Goal: Information Seeking & Learning: Learn about a topic

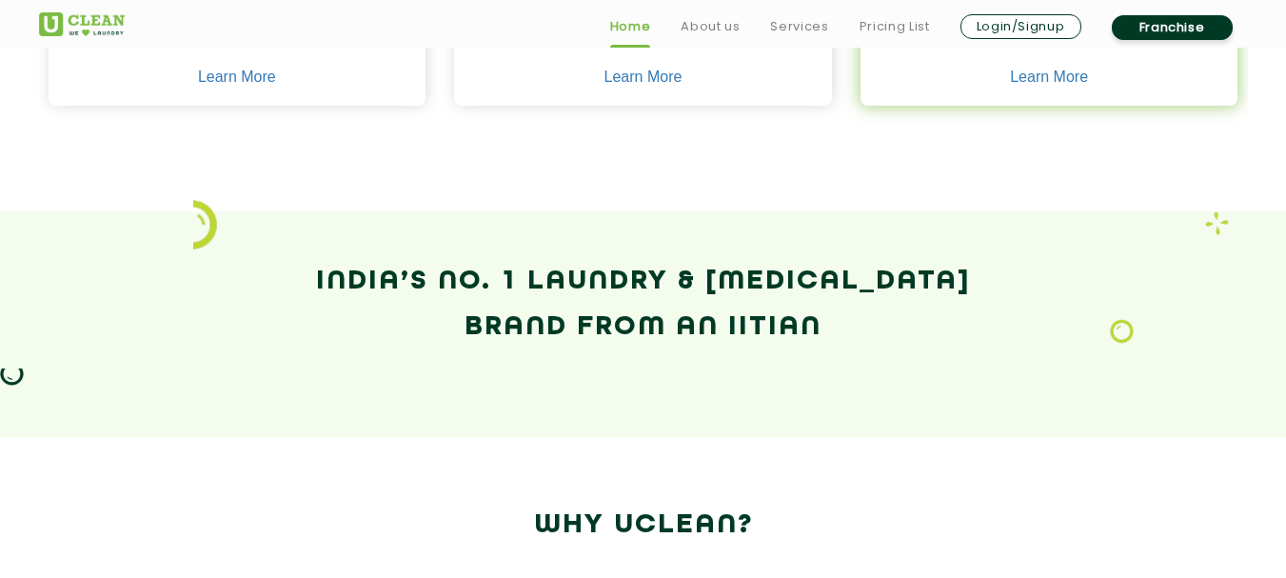
scroll to position [1523, 0]
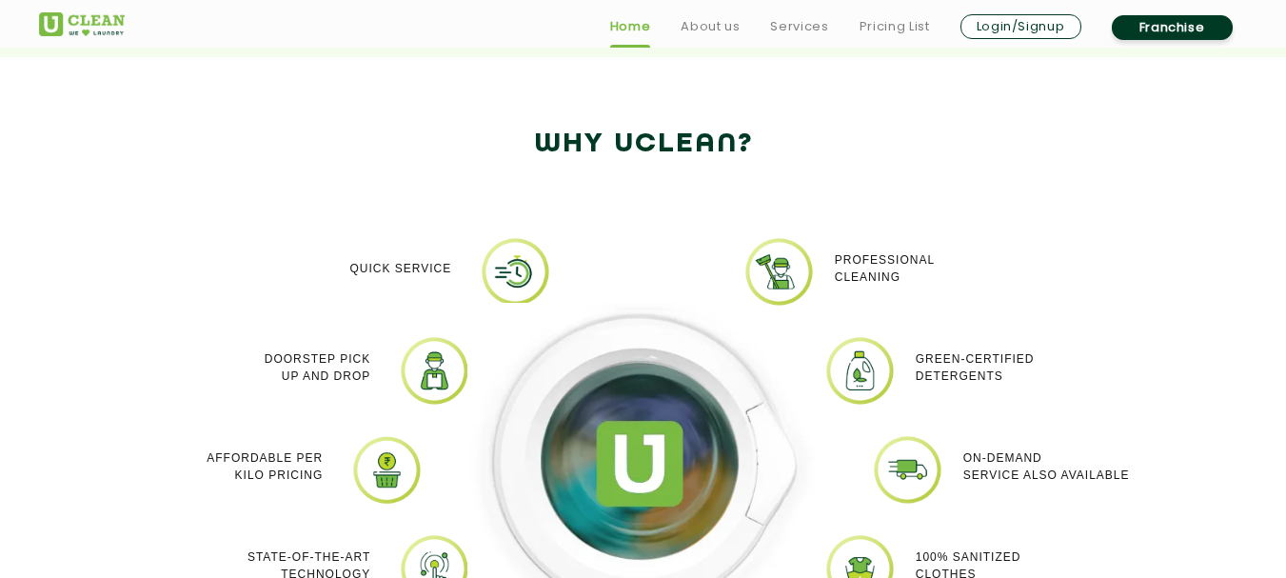
click at [781, 142] on h2 "Why Uclean?" at bounding box center [643, 145] width 1209 height 46
click at [698, 35] on link "About us" at bounding box center [710, 26] width 59 height 23
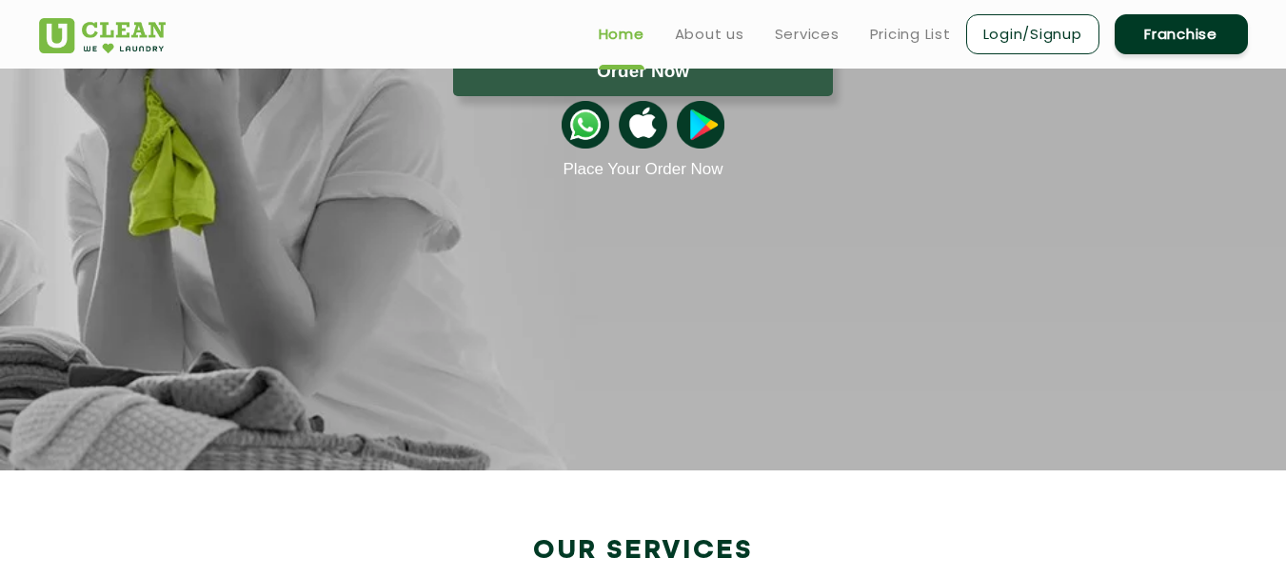
scroll to position [0, 0]
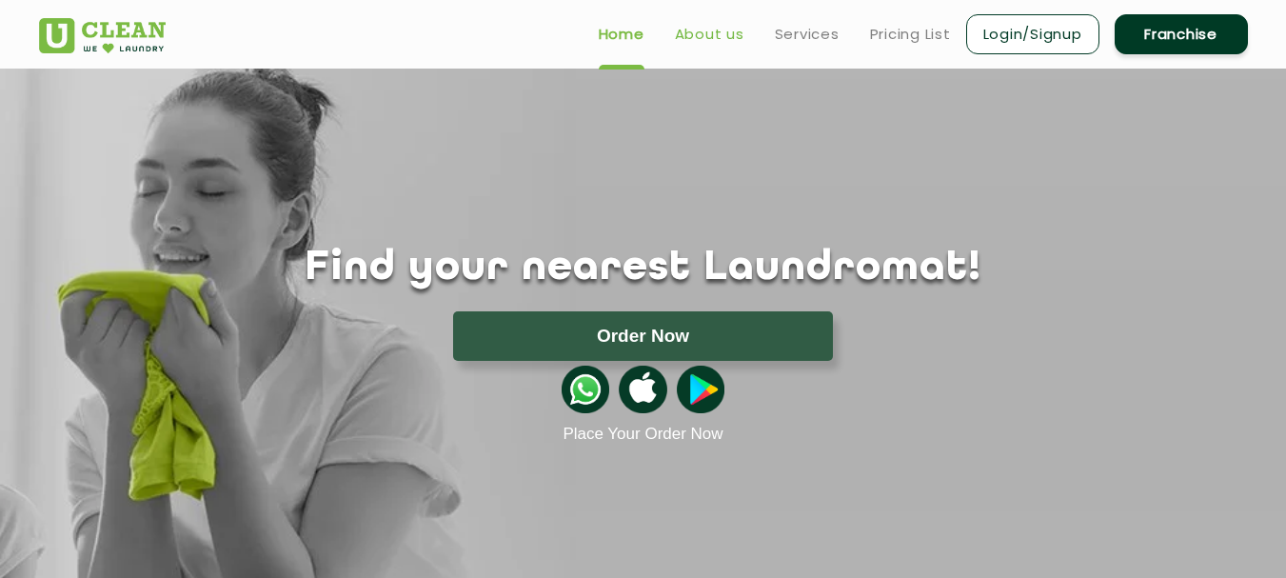
click at [704, 35] on link "About us" at bounding box center [710, 34] width 70 height 23
click at [776, 38] on link "Services" at bounding box center [807, 34] width 65 height 23
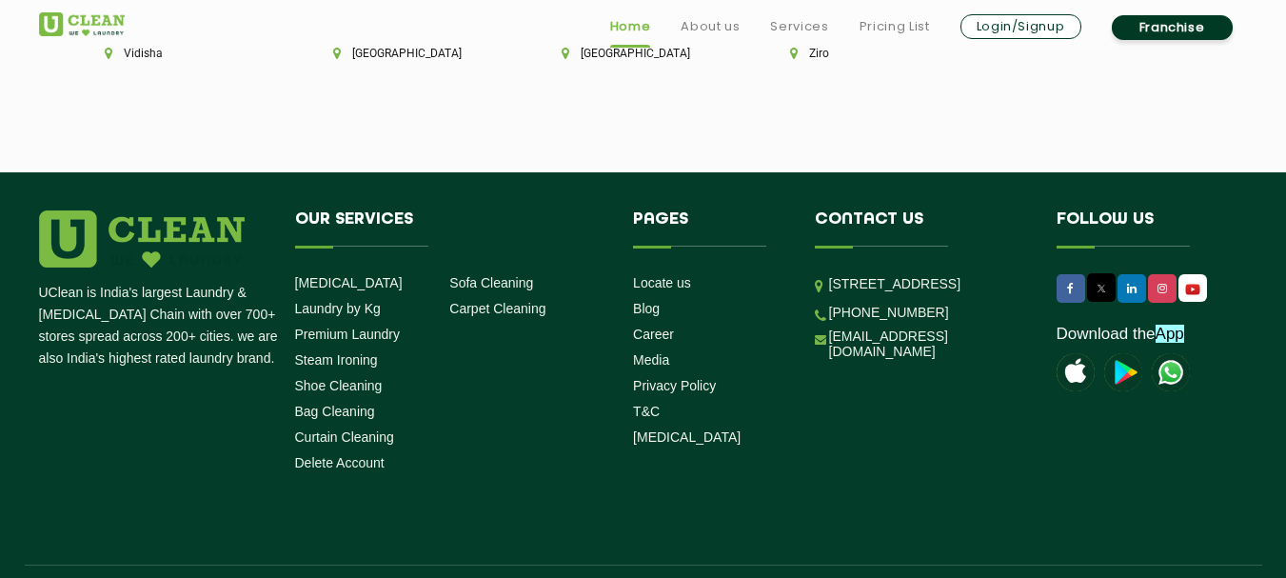
scroll to position [5475, 0]
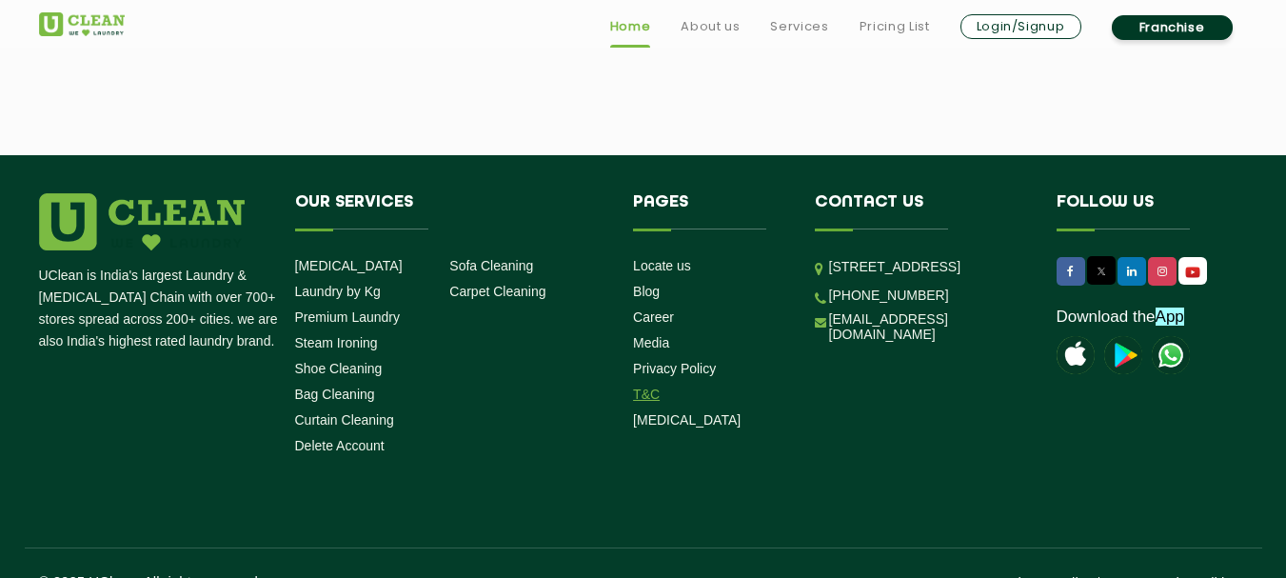
click at [652, 387] on link "T&C" at bounding box center [646, 394] width 27 height 15
click at [669, 361] on link "Privacy Policy" at bounding box center [674, 368] width 83 height 15
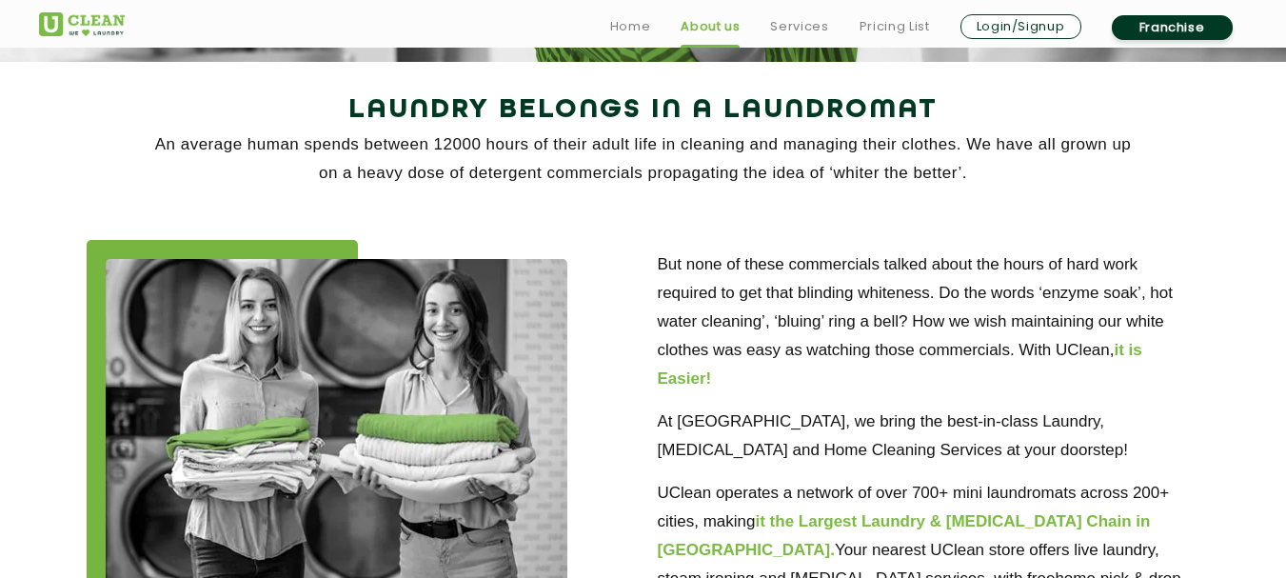
scroll to position [381, 0]
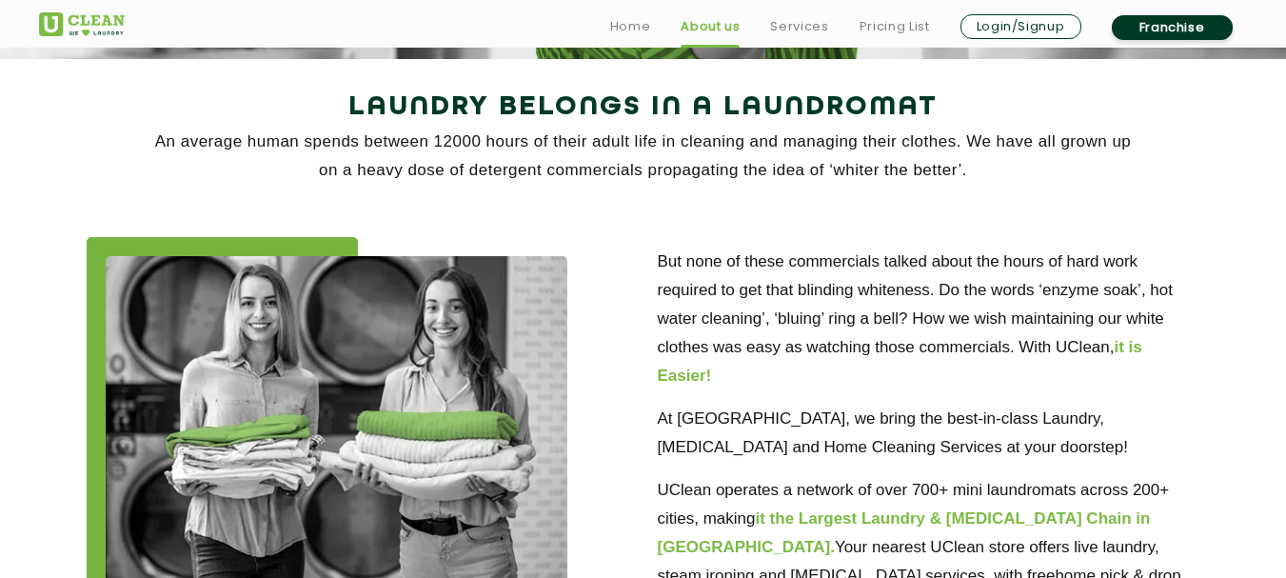
click at [990, 287] on p "But none of these commercials talked about the hours of hard work required to g…" at bounding box center [929, 319] width 543 height 143
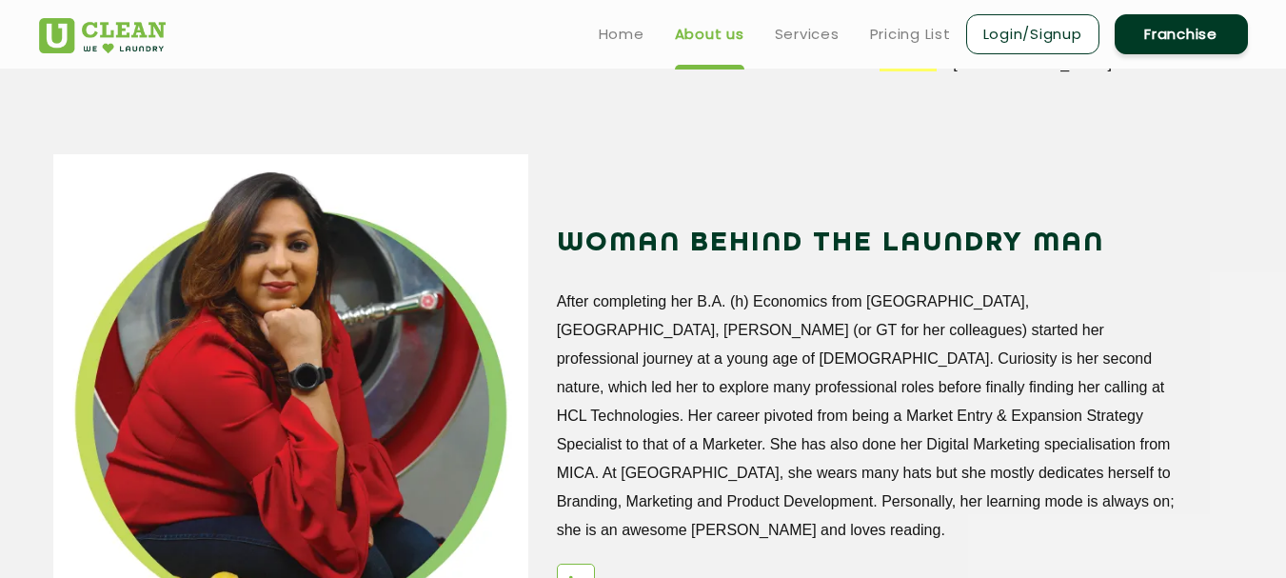
scroll to position [2190, 0]
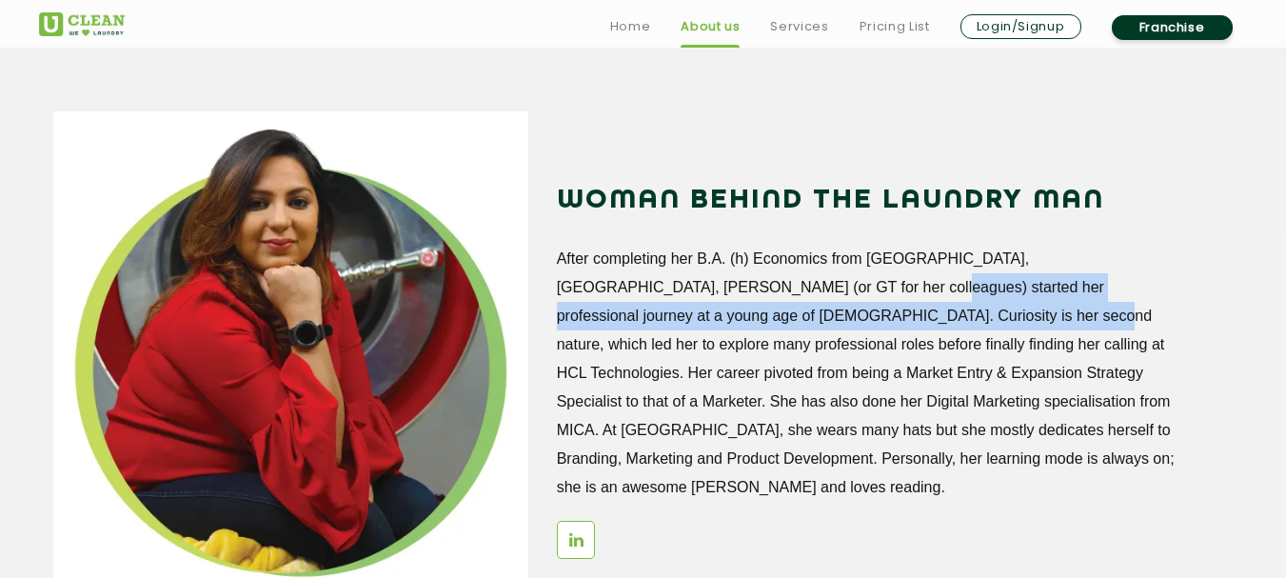
drag, startPoint x: 725, startPoint y: 300, endPoint x: 758, endPoint y: 325, distance: 41.5
click at [758, 325] on p "After completing her B.A. (h) Economics from Ramjas College, Delhi University, …" at bounding box center [871, 373] width 629 height 257
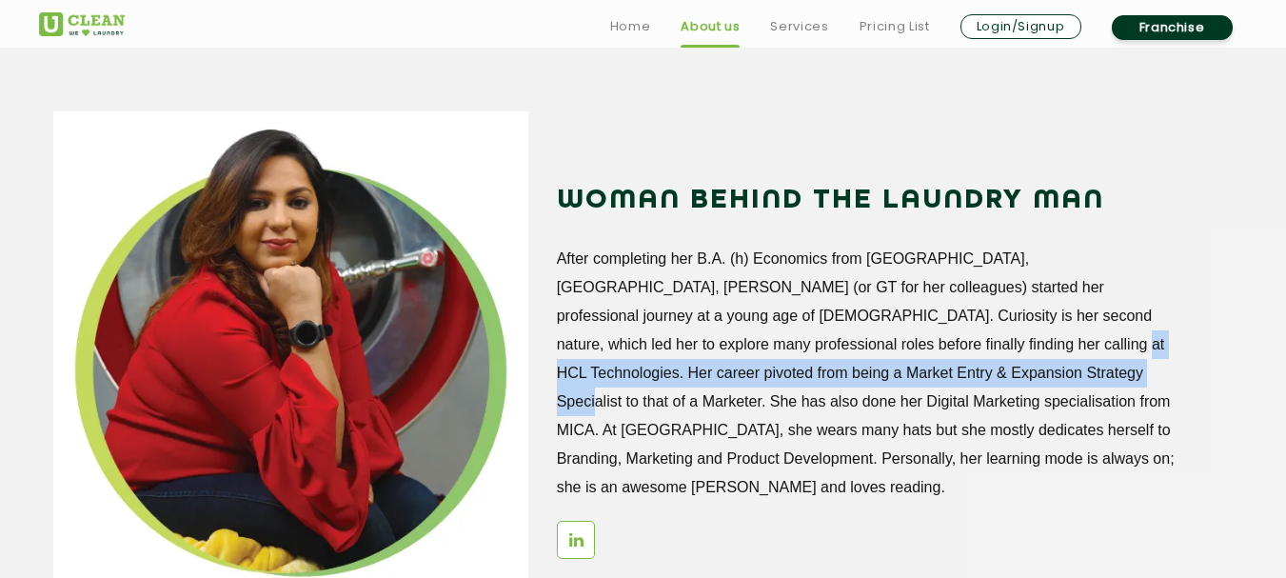
drag, startPoint x: 788, startPoint y: 345, endPoint x: 826, endPoint y: 390, distance: 59.5
click at [825, 387] on p "After completing her B.A. (h) Economics from Ramjas College, Delhi University, …" at bounding box center [871, 373] width 629 height 257
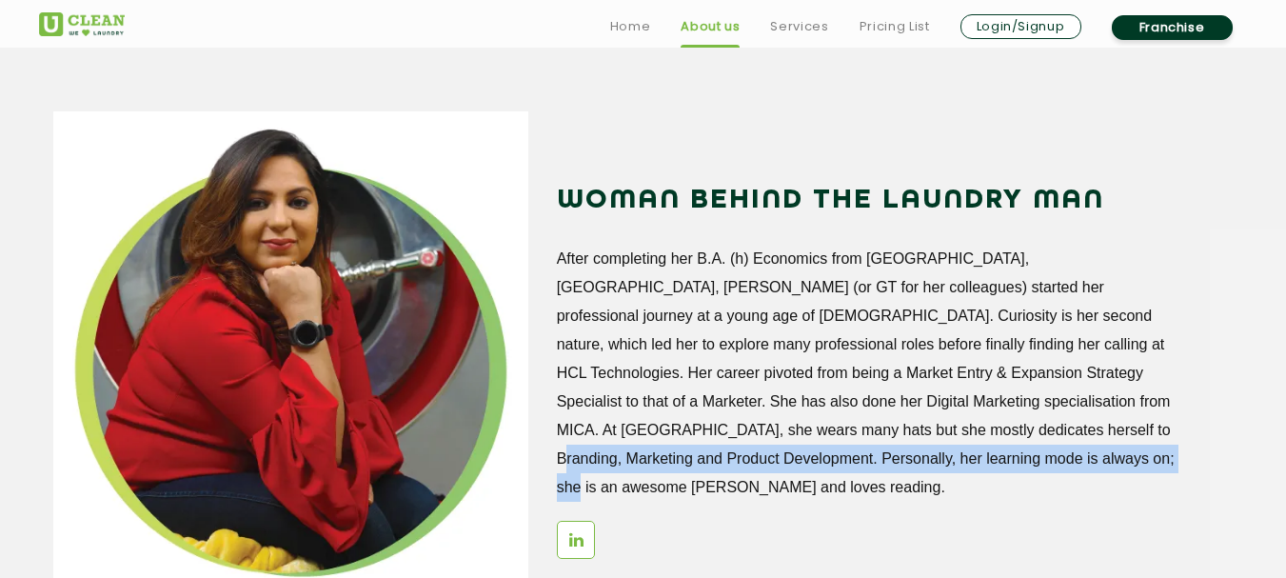
drag, startPoint x: 851, startPoint y: 423, endPoint x: 880, endPoint y: 469, distance: 54.7
click at [879, 469] on p "After completing her B.A. (h) Economics from Ramjas College, Delhi University, …" at bounding box center [871, 373] width 629 height 257
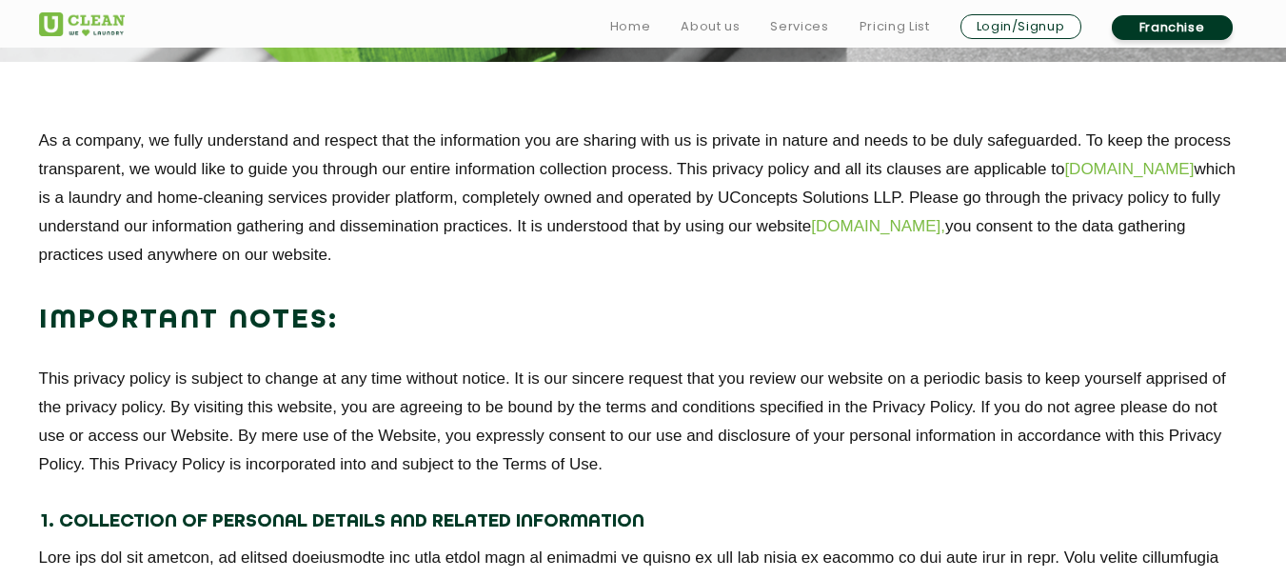
scroll to position [381, 0]
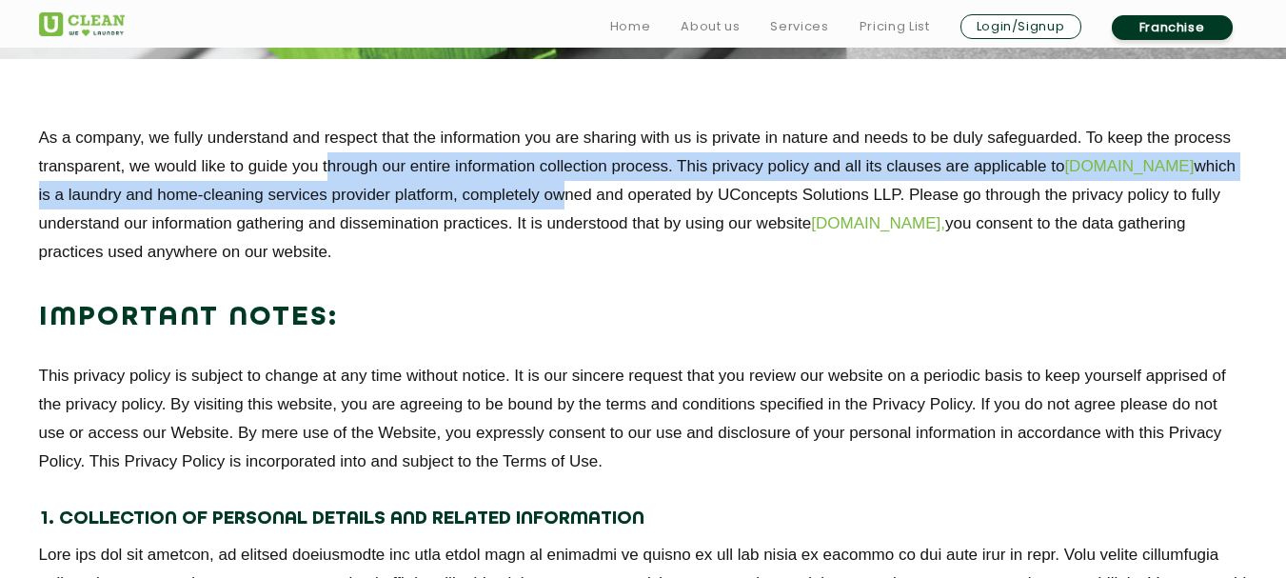
drag, startPoint x: 534, startPoint y: 201, endPoint x: 328, endPoint y: 160, distance: 210.6
click at [328, 160] on p "As a company, we fully understand and respect that the information you are shar…" at bounding box center [643, 195] width 1209 height 143
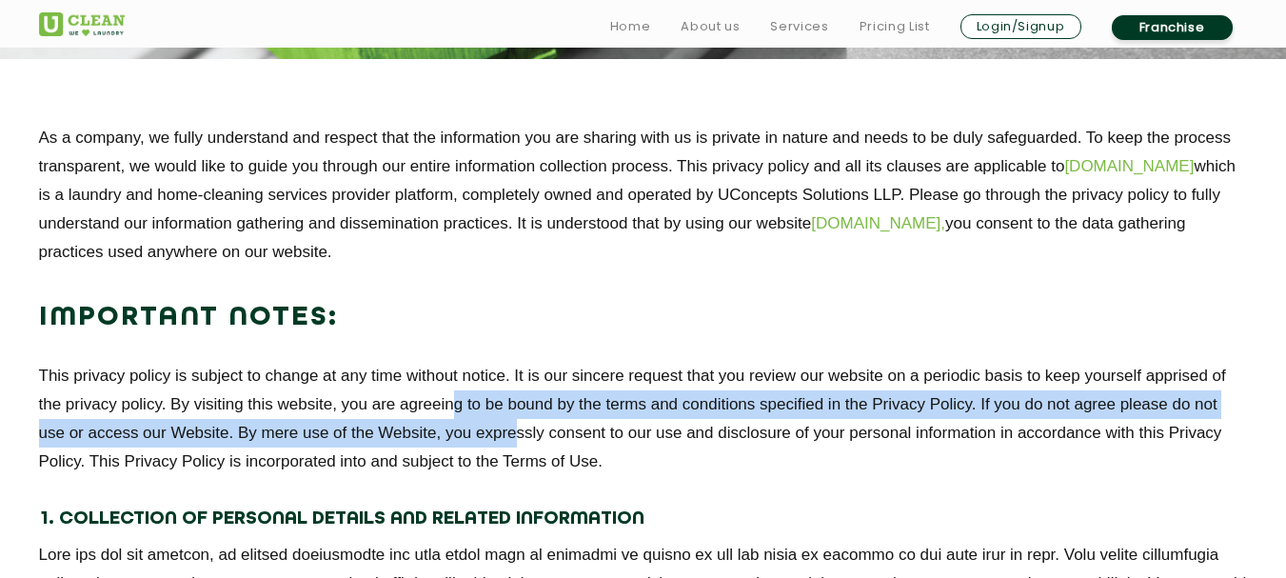
drag, startPoint x: 475, startPoint y: 421, endPoint x: 539, endPoint y: 452, distance: 71.1
click at [533, 448] on p "This privacy policy is subject to change at any time without notice. It is our …" at bounding box center [643, 419] width 1209 height 114
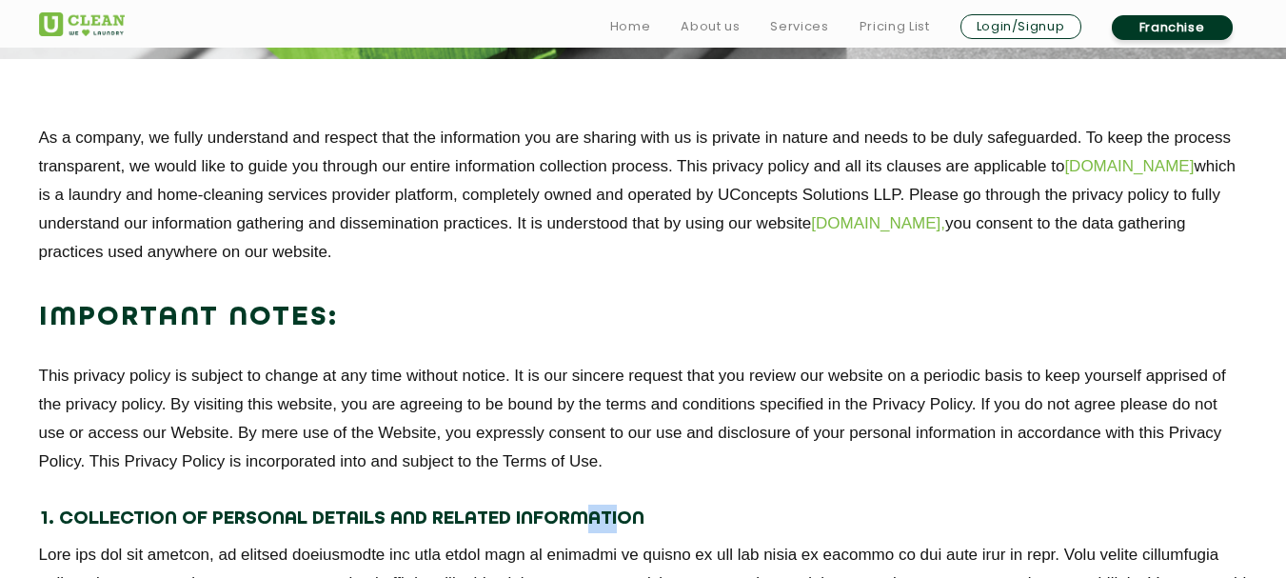
drag, startPoint x: 609, startPoint y: 499, endPoint x: 667, endPoint y: 539, distance: 69.7
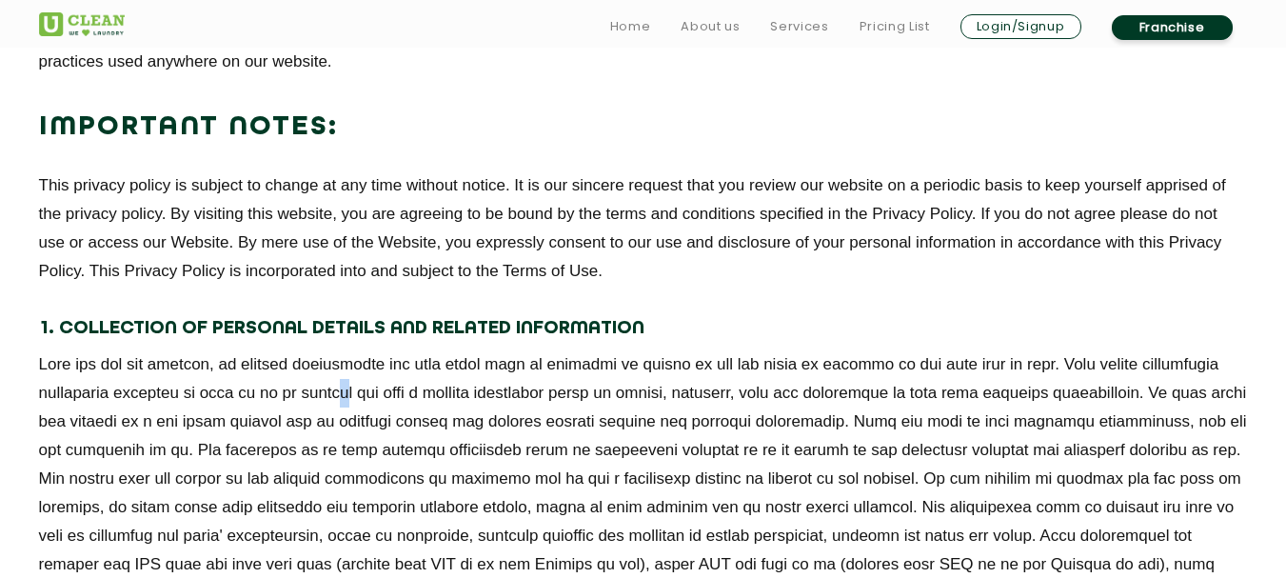
drag, startPoint x: 424, startPoint y: 387, endPoint x: 418, endPoint y: 424, distance: 37.6
click at [412, 414] on p at bounding box center [643, 507] width 1209 height 314
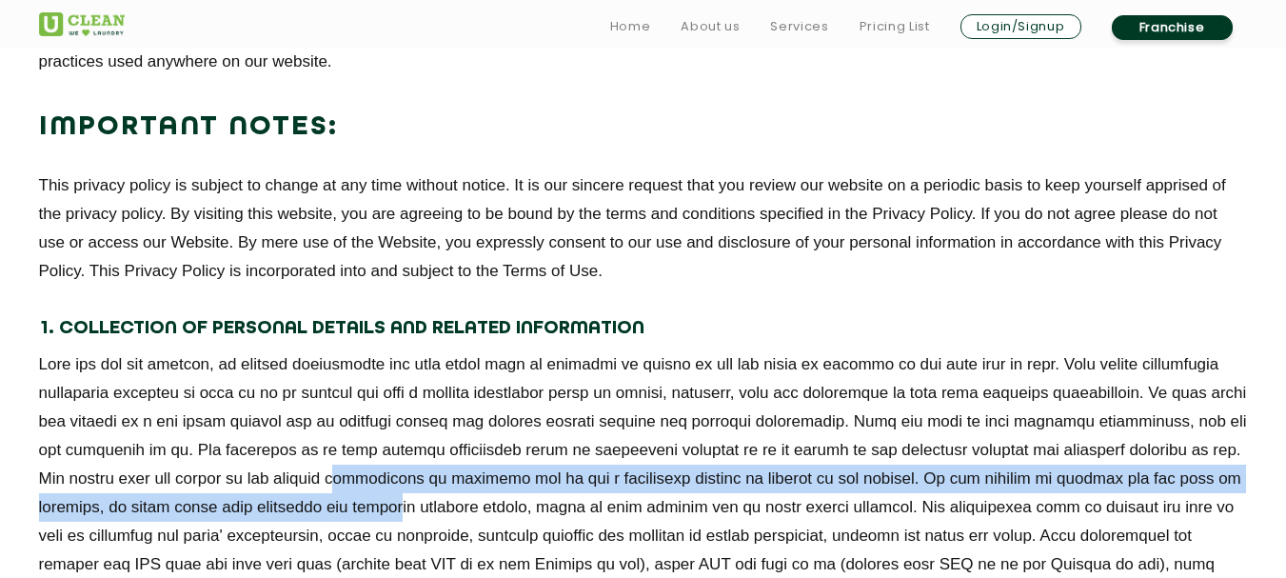
drag, startPoint x: 563, startPoint y: 488, endPoint x: 655, endPoint y: 517, distance: 96.7
click at [618, 507] on p at bounding box center [643, 507] width 1209 height 314
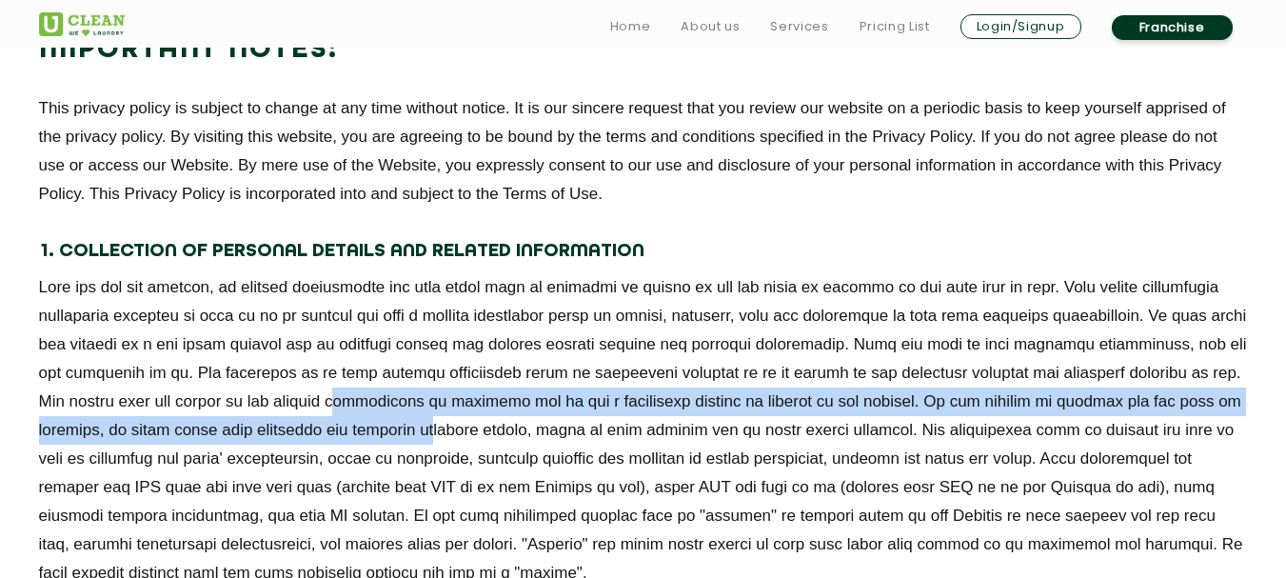
scroll to position [762, 0]
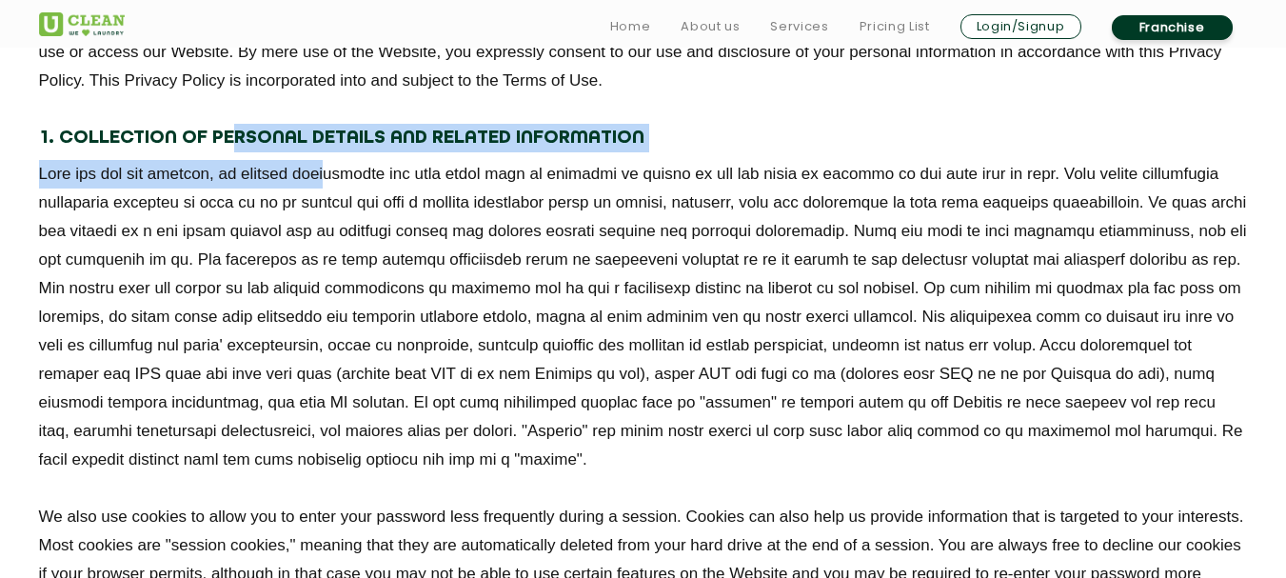
drag, startPoint x: 314, startPoint y: 147, endPoint x: 227, endPoint y: 109, distance: 95.1
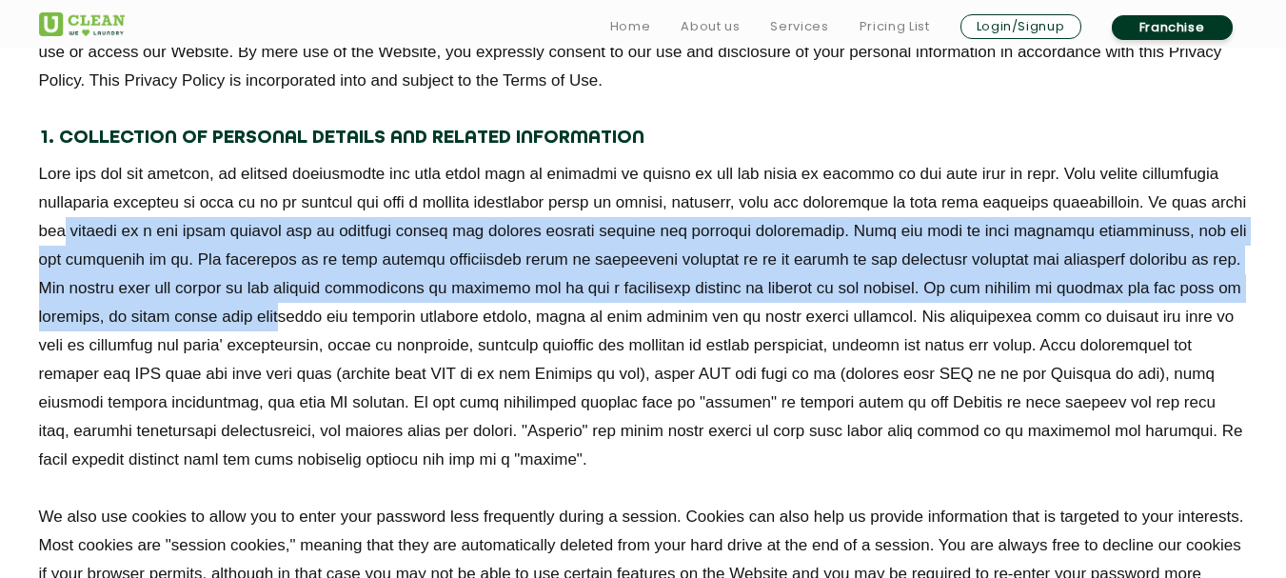
drag, startPoint x: 275, startPoint y: 239, endPoint x: 464, endPoint y: 329, distance: 209.1
click at [463, 329] on p at bounding box center [643, 317] width 1209 height 314
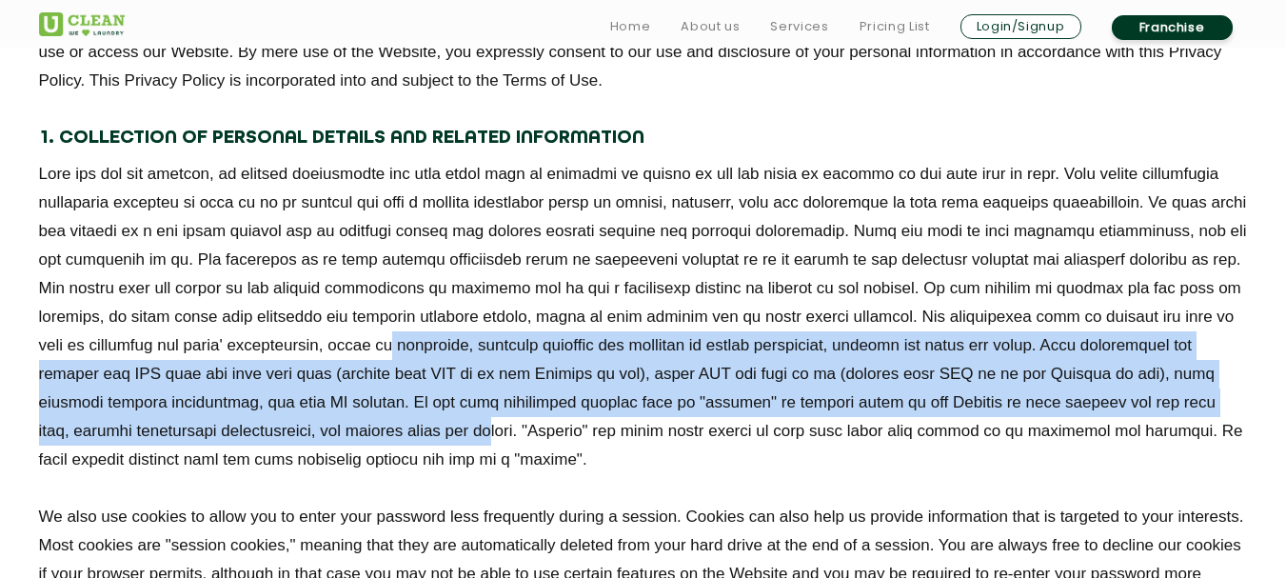
drag, startPoint x: 590, startPoint y: 375, endPoint x: 685, endPoint y: 424, distance: 106.0
click at [685, 424] on p at bounding box center [643, 317] width 1209 height 314
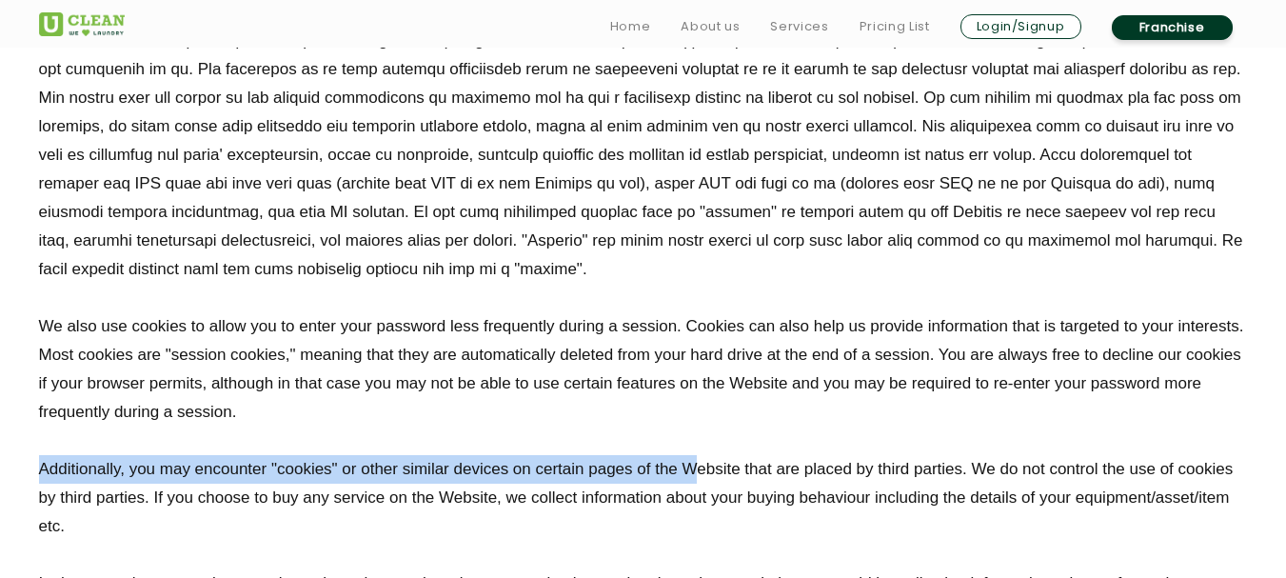
drag, startPoint x: 663, startPoint y: 412, endPoint x: 701, endPoint y: 486, distance: 82.6
click at [701, 486] on div "1. Collection of Personal Details and Related Information We also use cookies t…" at bounding box center [643, 436] width 1209 height 1007
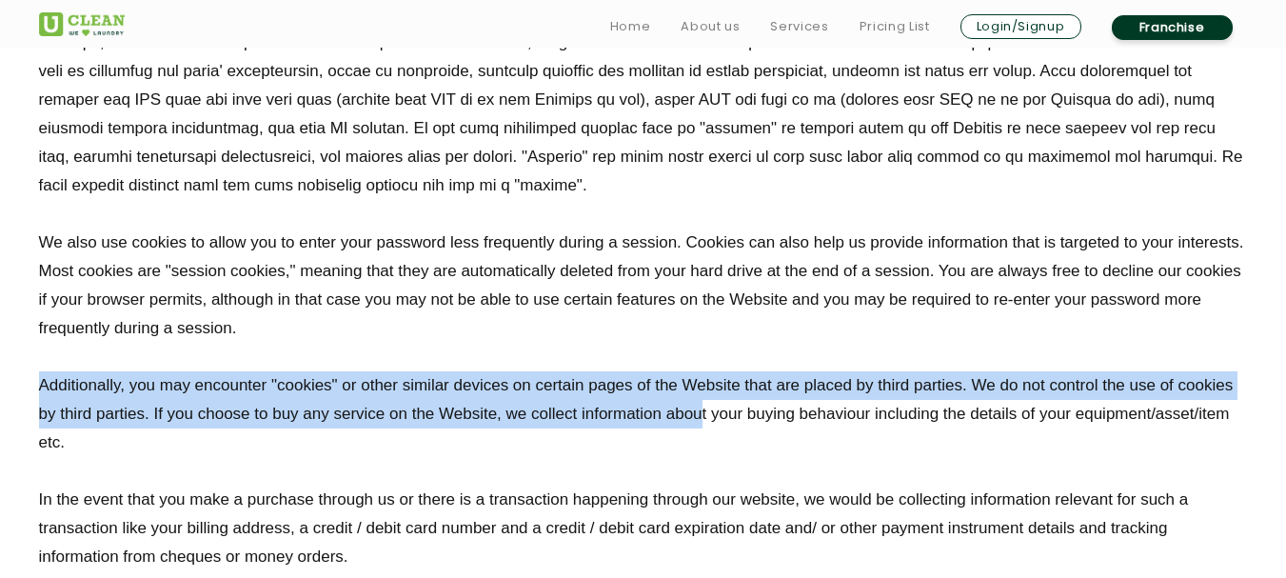
scroll to position [1143, 0]
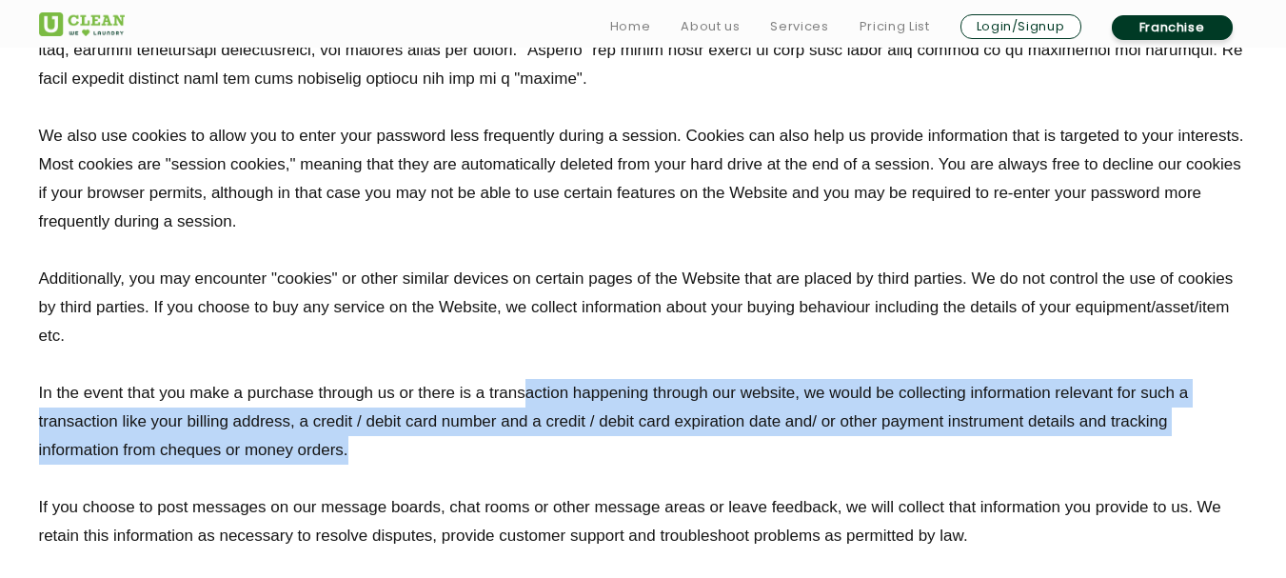
drag, startPoint x: 590, startPoint y: 393, endPoint x: 521, endPoint y: 354, distance: 79.7
click at [522, 354] on div "1. Collection of Personal Details and Related Information We also use cookies t…" at bounding box center [643, 246] width 1209 height 1007
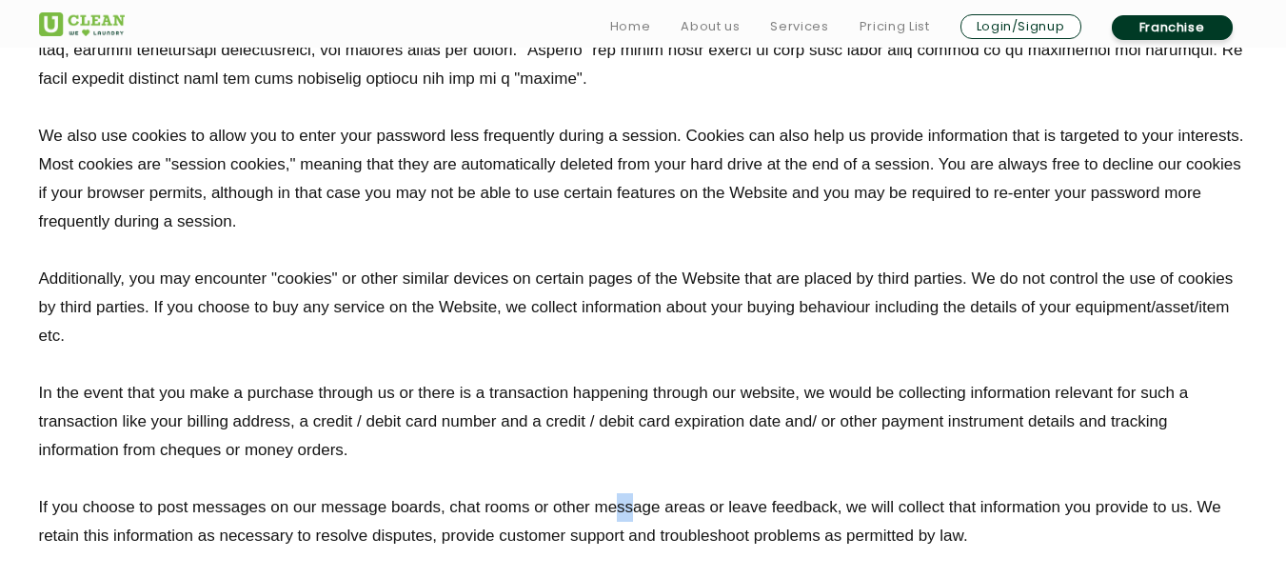
drag, startPoint x: 635, startPoint y: 520, endPoint x: 675, endPoint y: 543, distance: 46.1
click at [660, 534] on p "If you choose to post messages on our message boards, chat rooms or other messa…" at bounding box center [643, 521] width 1209 height 57
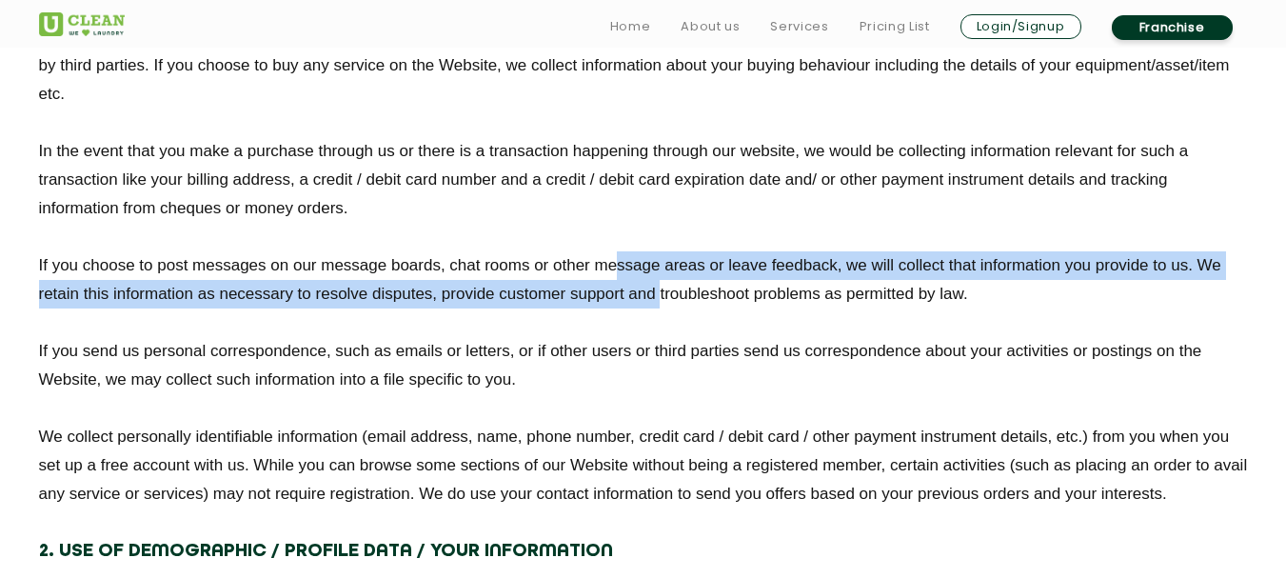
scroll to position [1428, 0]
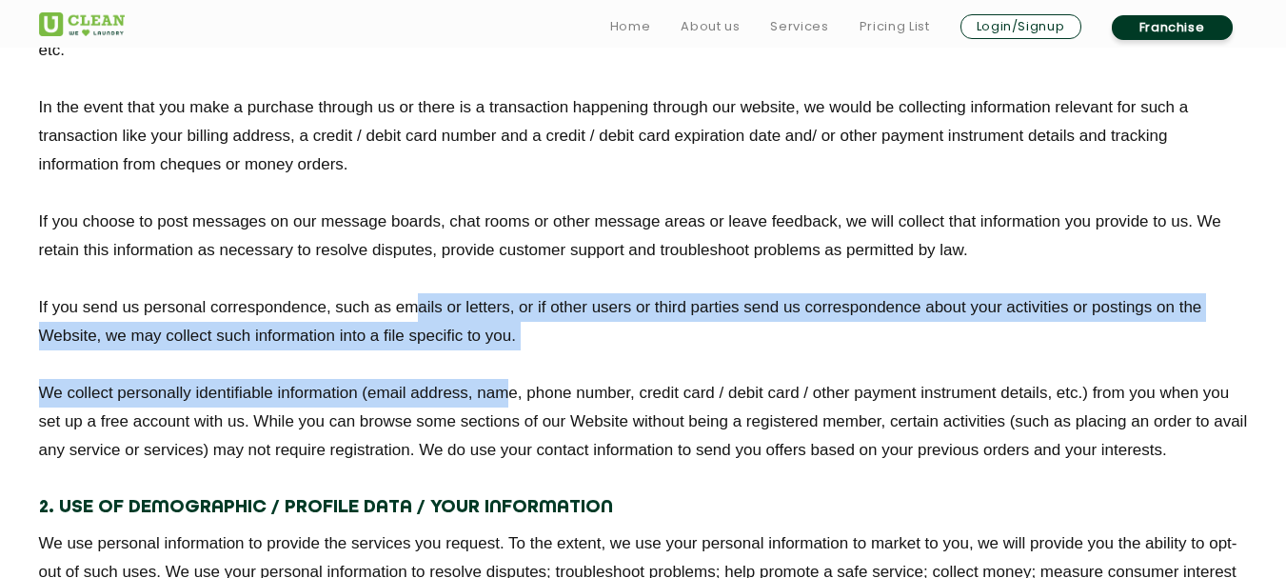
drag, startPoint x: 508, startPoint y: 369, endPoint x: 417, endPoint y: 294, distance: 118.4
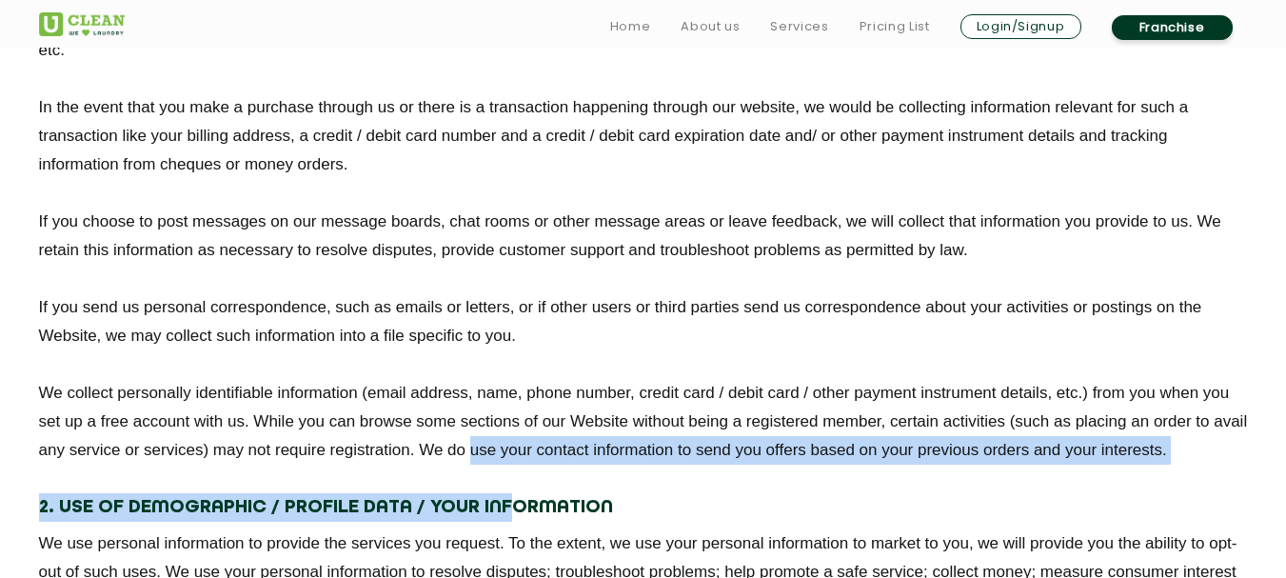
drag, startPoint x: 488, startPoint y: 456, endPoint x: 545, endPoint y: 502, distance: 72.4
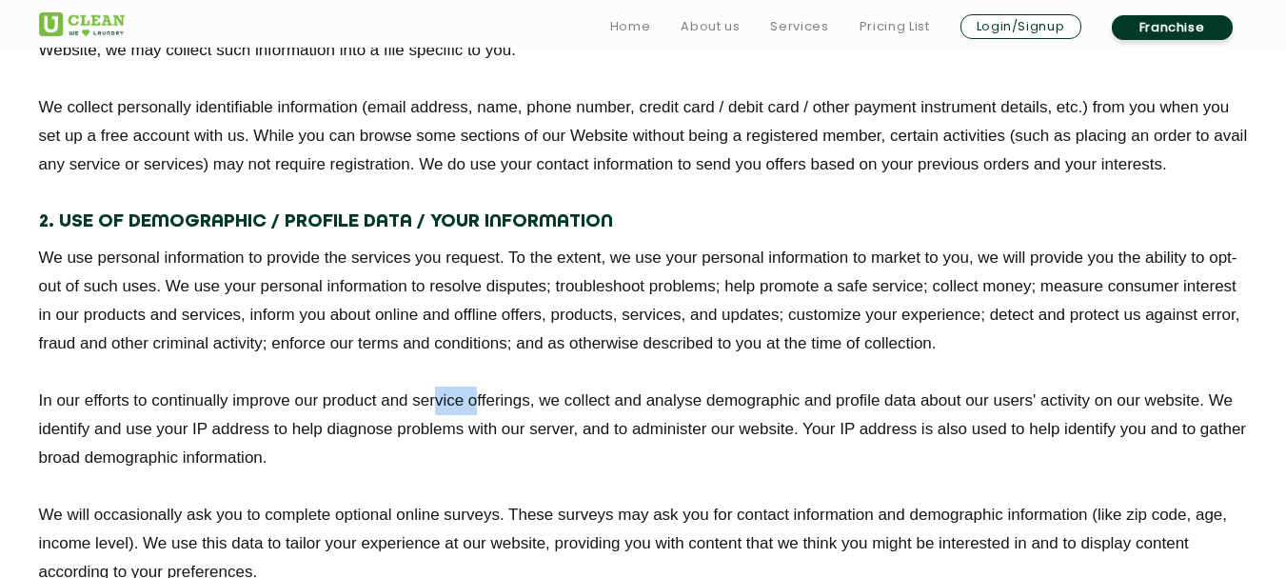
drag, startPoint x: 437, startPoint y: 360, endPoint x: 526, endPoint y: 416, distance: 104.9
click at [492, 392] on div "2. Use of Demographic / Profile Data / Your Information We use personal informa…" at bounding box center [643, 472] width 1209 height 529
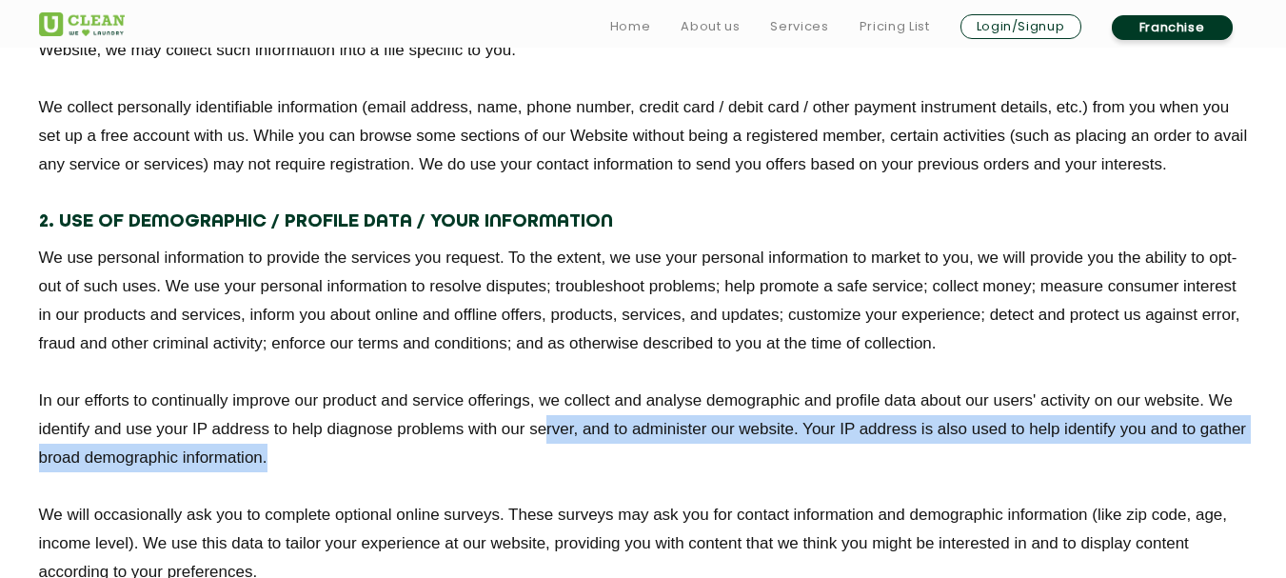
drag, startPoint x: 550, startPoint y: 441, endPoint x: 614, endPoint y: 481, distance: 75.3
click at [595, 471] on p "In our efforts to continually improve our product and service offerings, we col…" at bounding box center [643, 430] width 1209 height 86
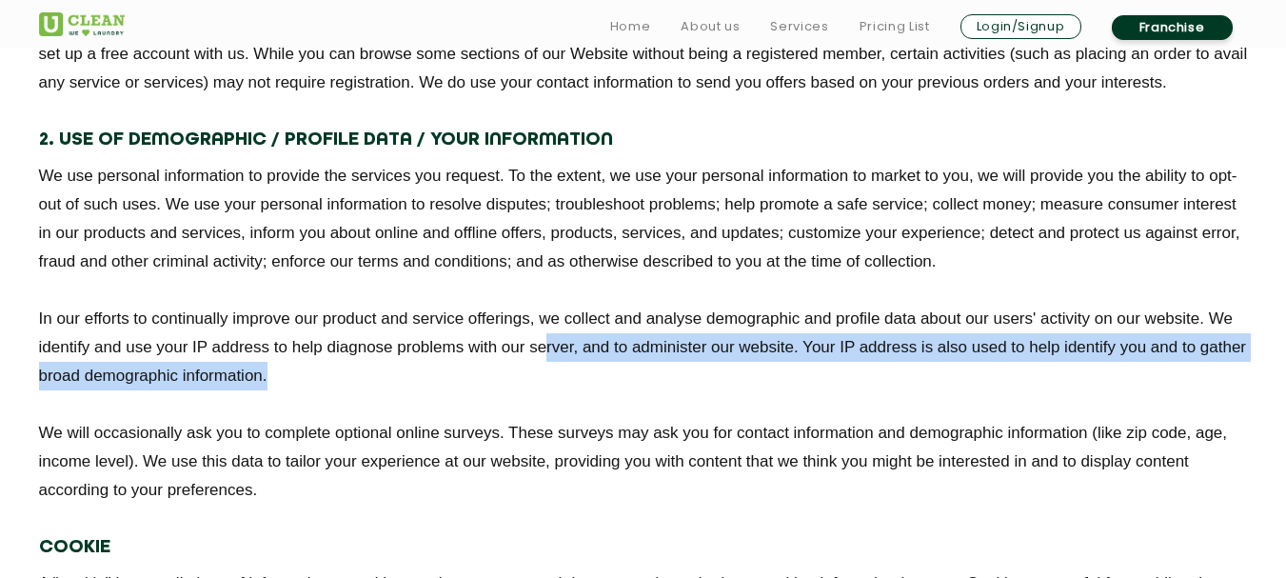
scroll to position [1904, 0]
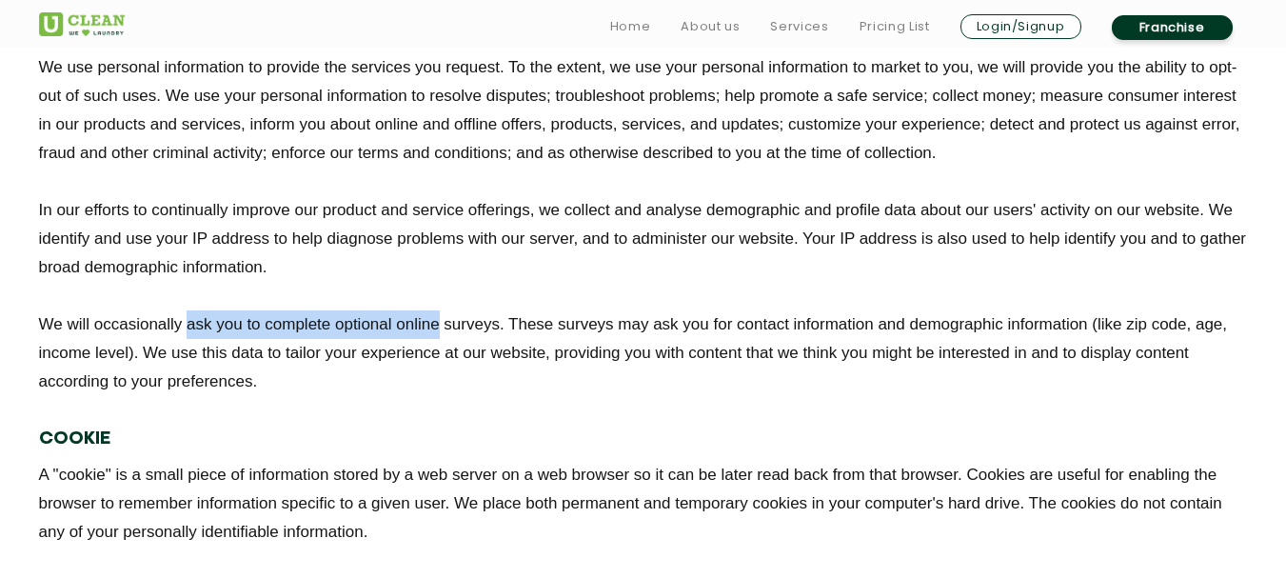
drag, startPoint x: 430, startPoint y: 309, endPoint x: 155, endPoint y: 291, distance: 275.8
click at [180, 289] on div "2. Use of Demographic / Profile Data / Your Information We use personal informa…" at bounding box center [643, 281] width 1209 height 529
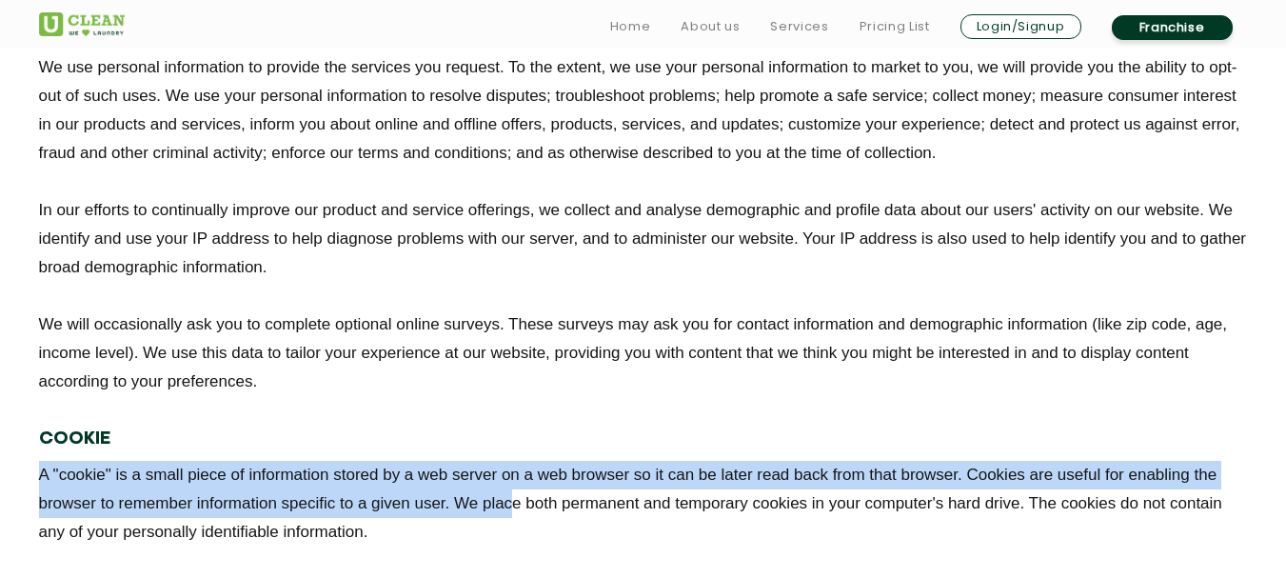
drag, startPoint x: 372, startPoint y: 441, endPoint x: 513, endPoint y: 506, distance: 155.1
click at [513, 506] on div "2. Use of Demographic / Profile Data / Your Information We use personal informa…" at bounding box center [643, 281] width 1209 height 529
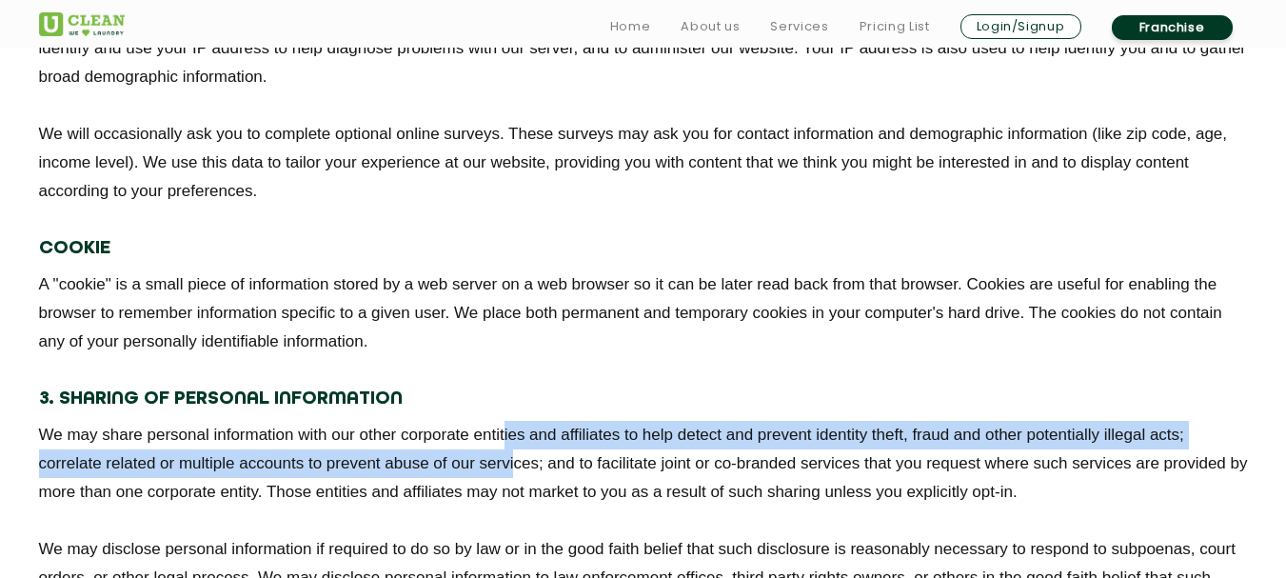
drag, startPoint x: 506, startPoint y: 420, endPoint x: 536, endPoint y: 472, distance: 60.6
click at [532, 470] on p "We may share personal information with our other corporate entities and affilia…" at bounding box center [643, 464] width 1209 height 86
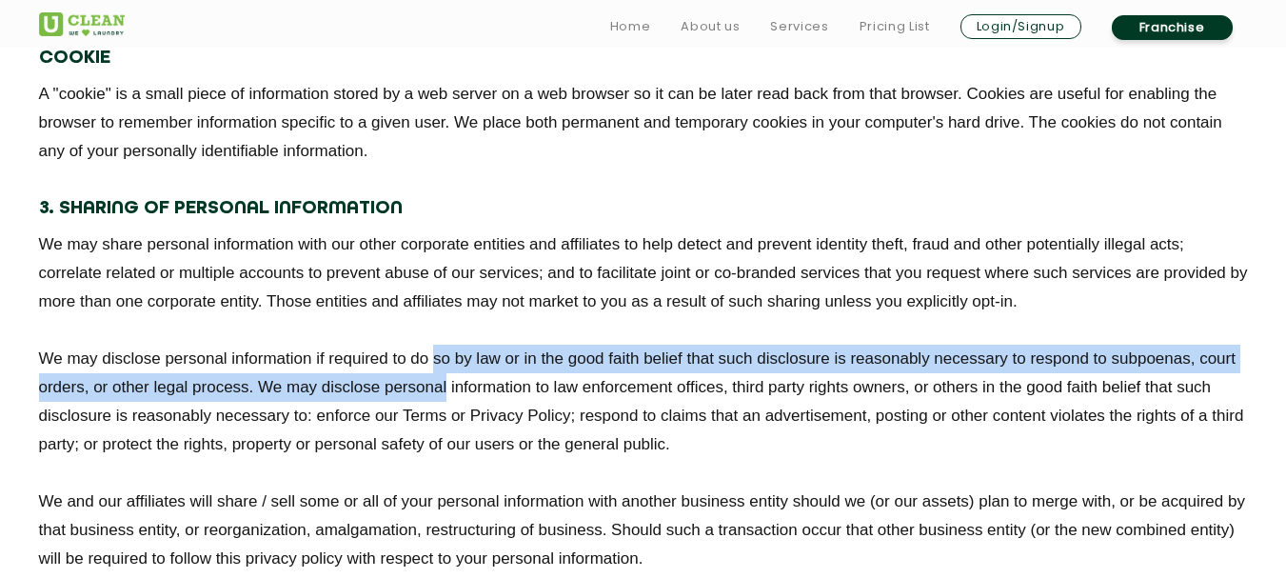
drag, startPoint x: 435, startPoint y: 352, endPoint x: 506, endPoint y: 410, distance: 91.3
click at [475, 396] on p "We may disclose personal information if required to do so by law or in the good…" at bounding box center [643, 402] width 1209 height 114
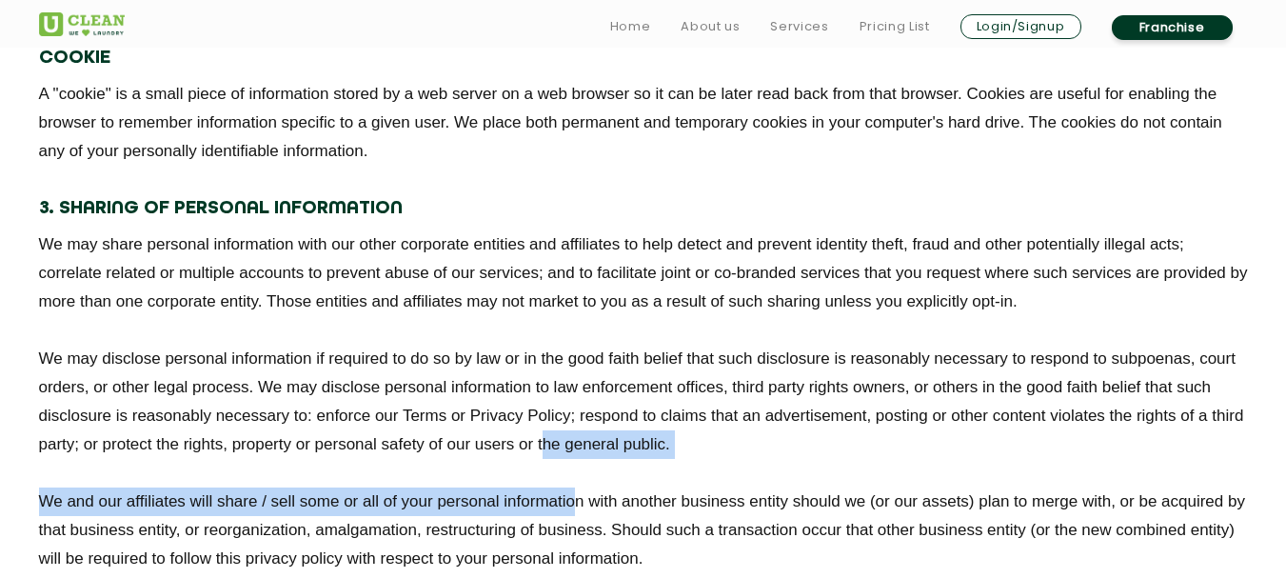
drag, startPoint x: 566, startPoint y: 458, endPoint x: 579, endPoint y: 466, distance: 15.4
click at [578, 466] on div "3. Sharing of personal information We may share personal information with our o…" at bounding box center [643, 383] width 1209 height 379
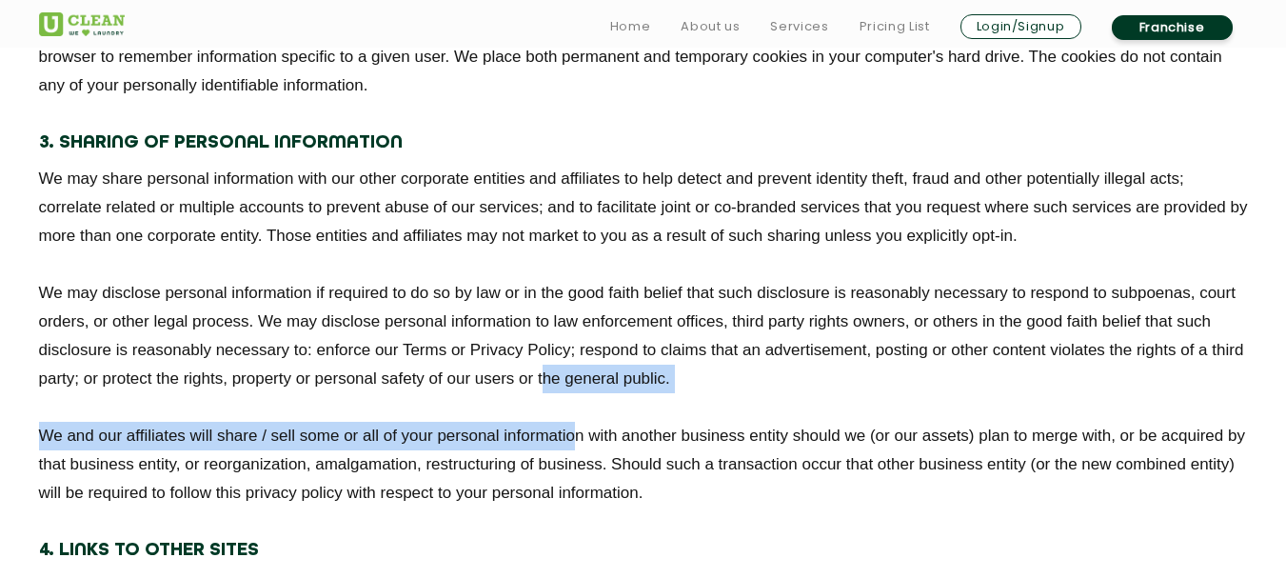
scroll to position [2380, 0]
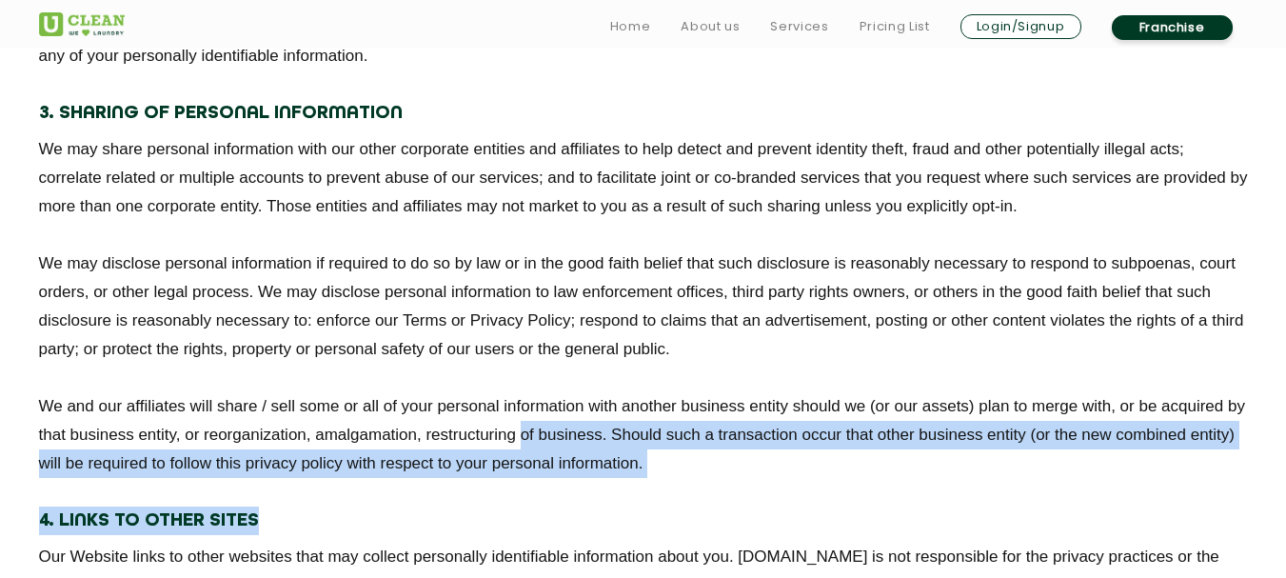
drag, startPoint x: 522, startPoint y: 441, endPoint x: 554, endPoint y: 482, distance: 52.2
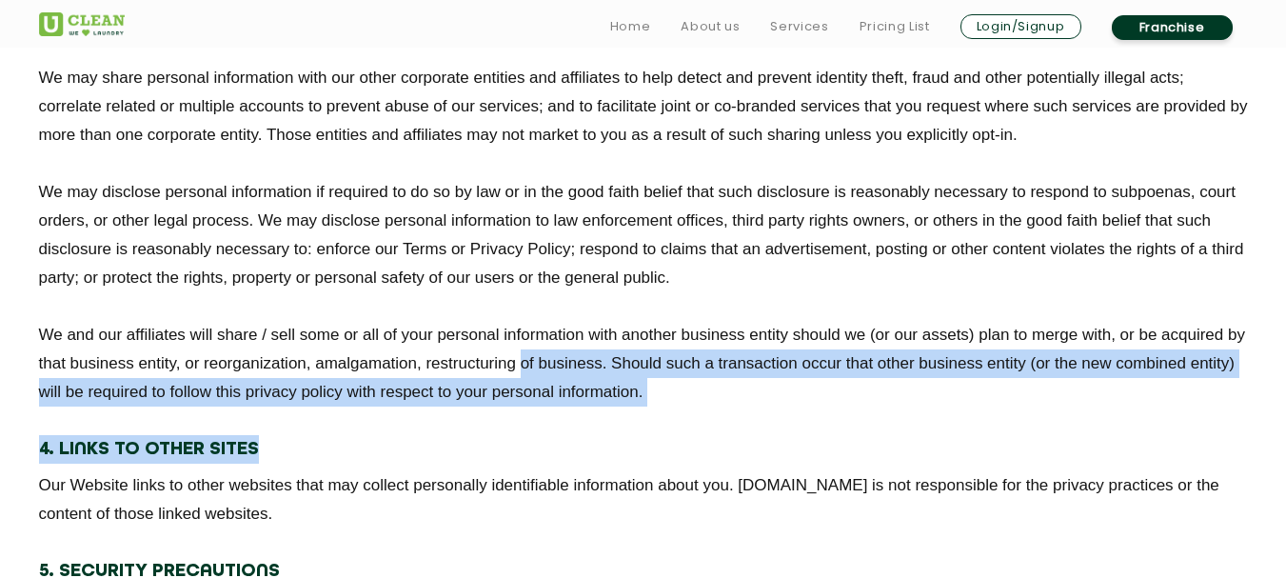
scroll to position [2571, 0]
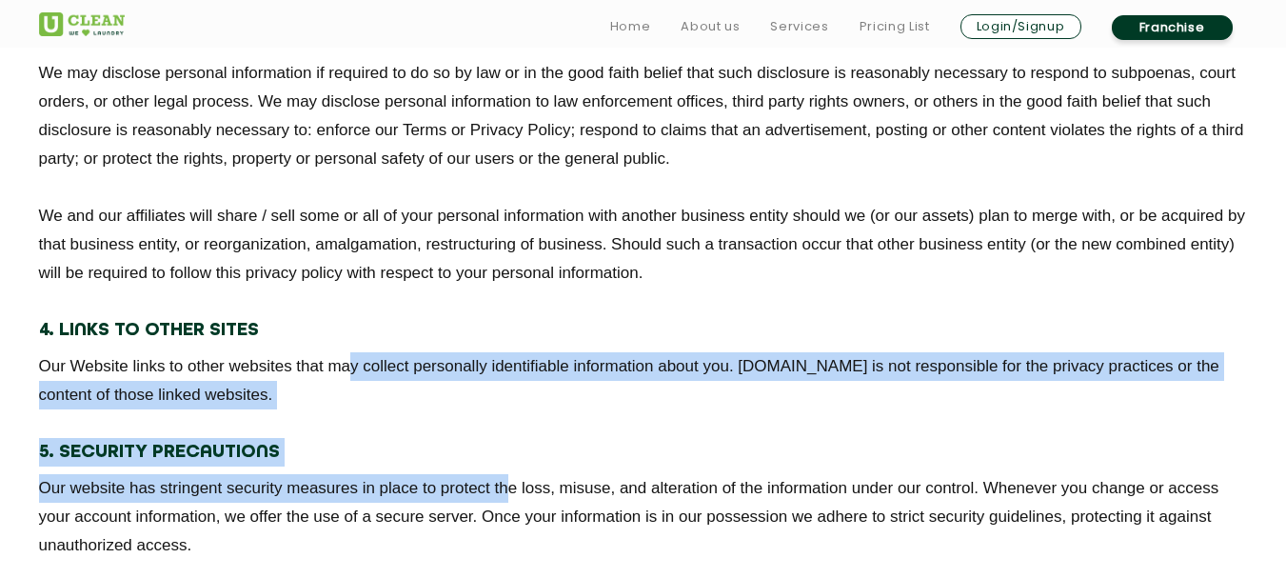
drag, startPoint x: 511, startPoint y: 469, endPoint x: 354, endPoint y: 350, distance: 197.1
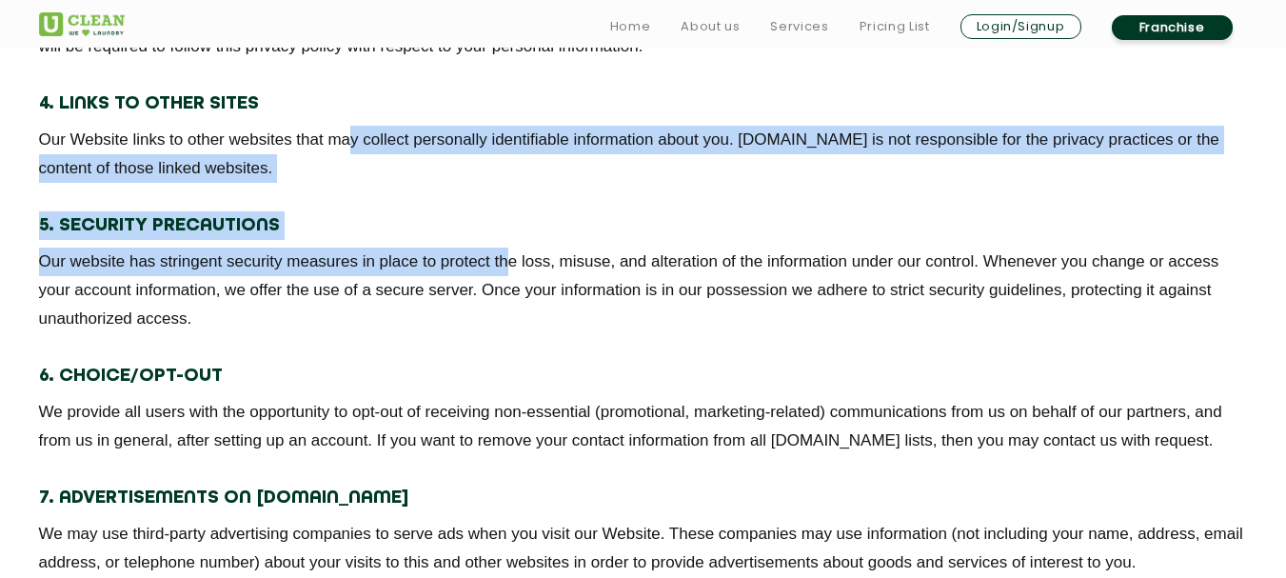
scroll to position [2856, 0]
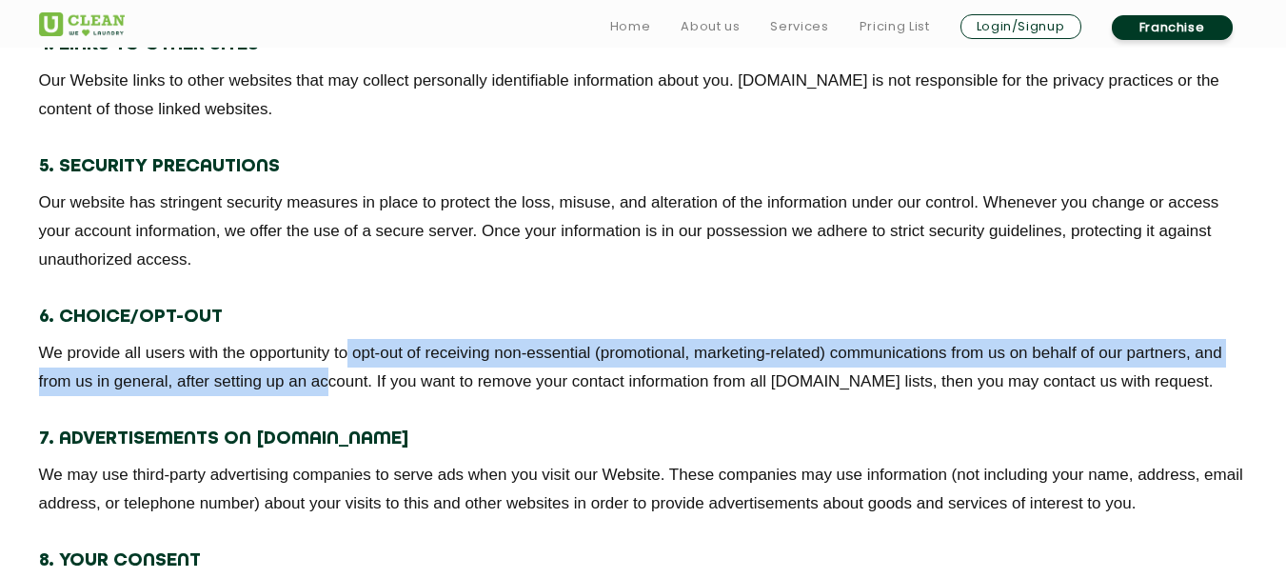
drag, startPoint x: 345, startPoint y: 348, endPoint x: 327, endPoint y: 392, distance: 48.3
click at [327, 392] on p "We provide all users with the opportunity to opt-out of receiving non-essential…" at bounding box center [643, 367] width 1209 height 57
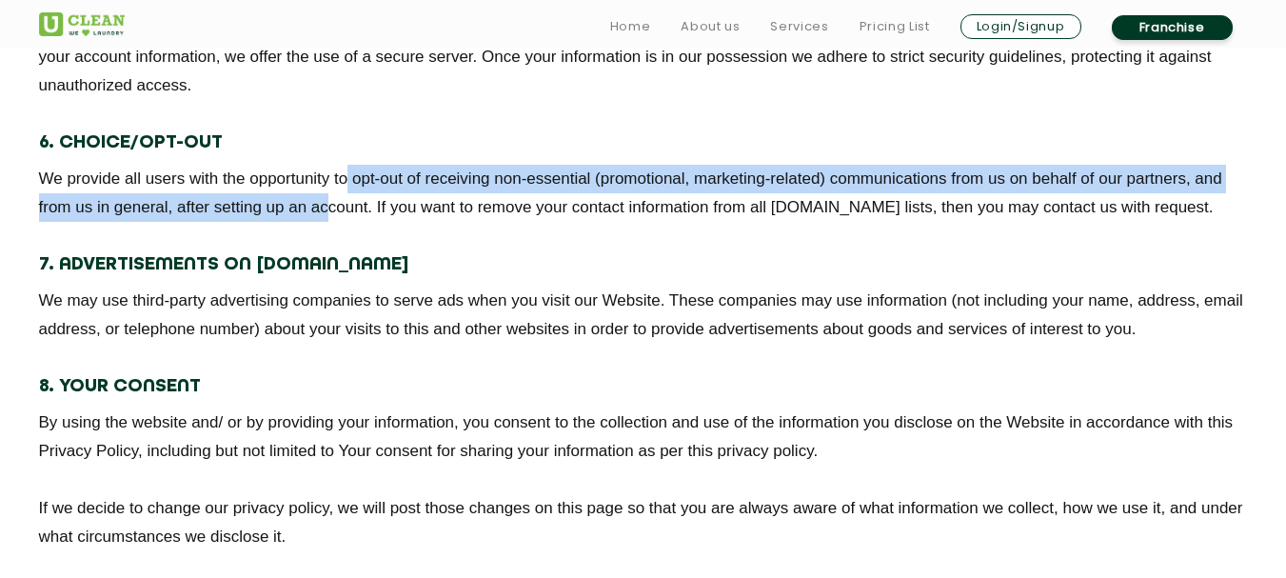
scroll to position [3047, 0]
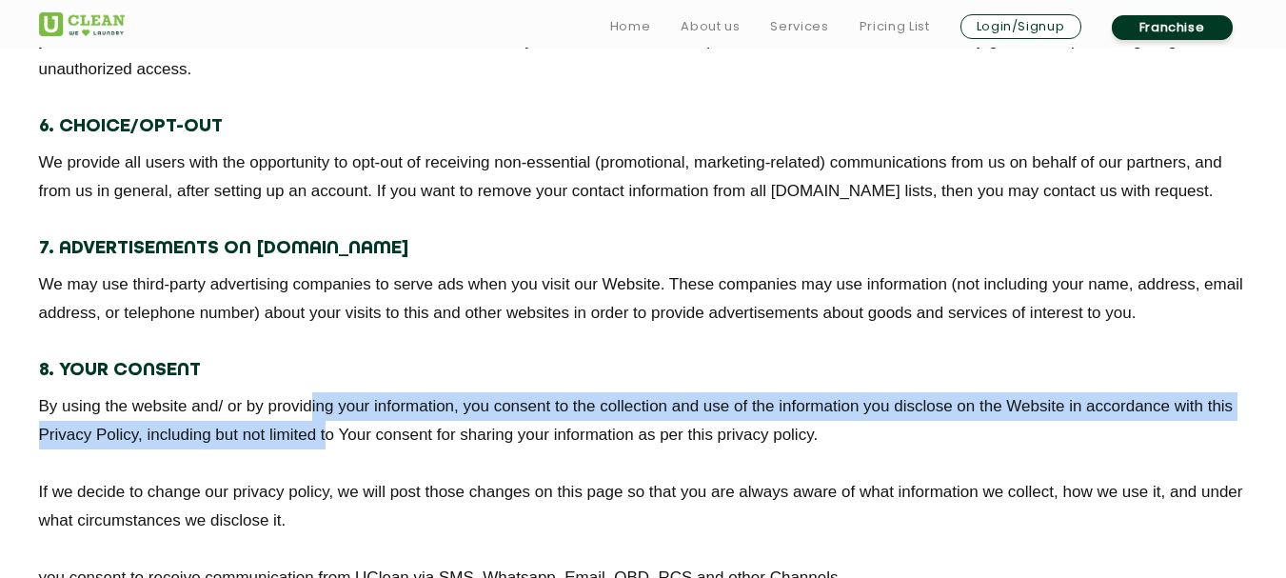
drag, startPoint x: 312, startPoint y: 388, endPoint x: 329, endPoint y: 437, distance: 51.5
click at [329, 437] on div "8. Your Consent By using the website and/ or by providing your information, you…" at bounding box center [643, 474] width 1209 height 236
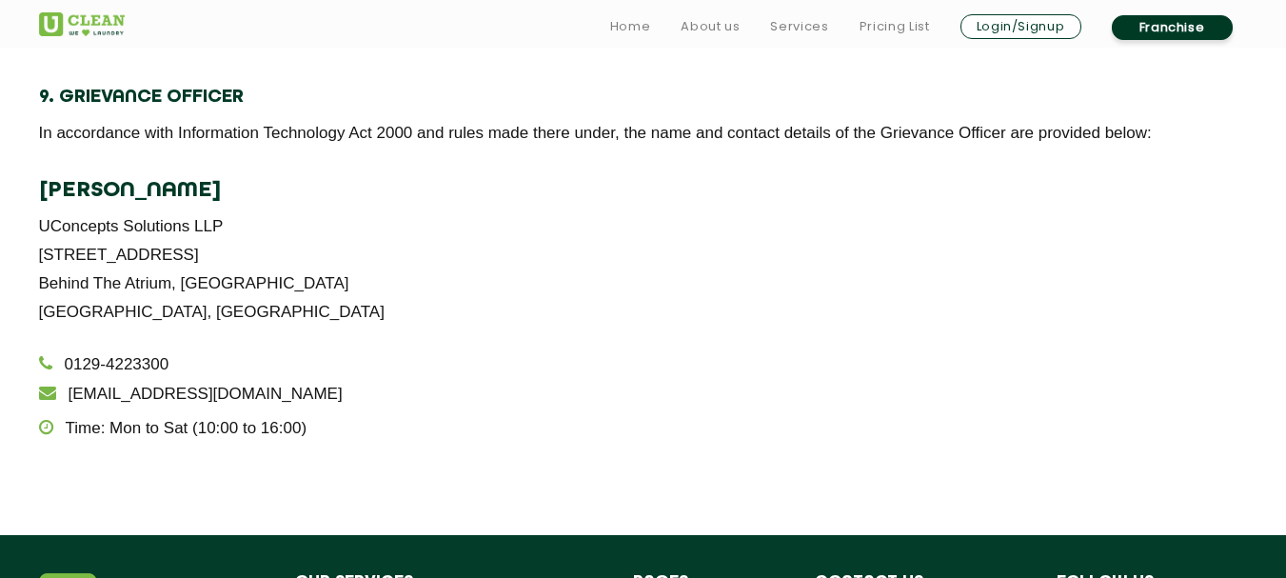
scroll to position [3713, 0]
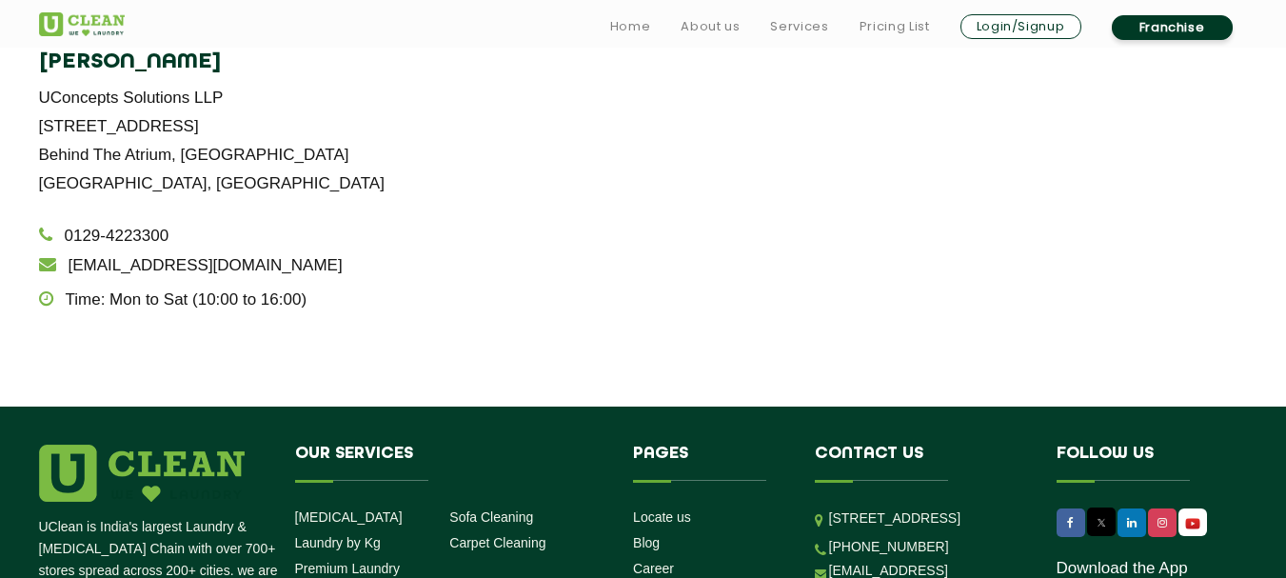
drag, startPoint x: 41, startPoint y: 123, endPoint x: 364, endPoint y: 127, distance: 322.8
click at [364, 127] on p "UConcepts Solutions LLP Unit No. 601, 6th Floor Pinnacle Tower Behind The Atriu…" at bounding box center [643, 141] width 1209 height 114
copy p "Unit No. 601, 6th Floor Pinnacle Tower"
click at [615, 148] on p "UConcepts Solutions LLP Unit No. 601, 6th Floor Pinnacle Tower Behind The Atriu…" at bounding box center [643, 141] width 1209 height 114
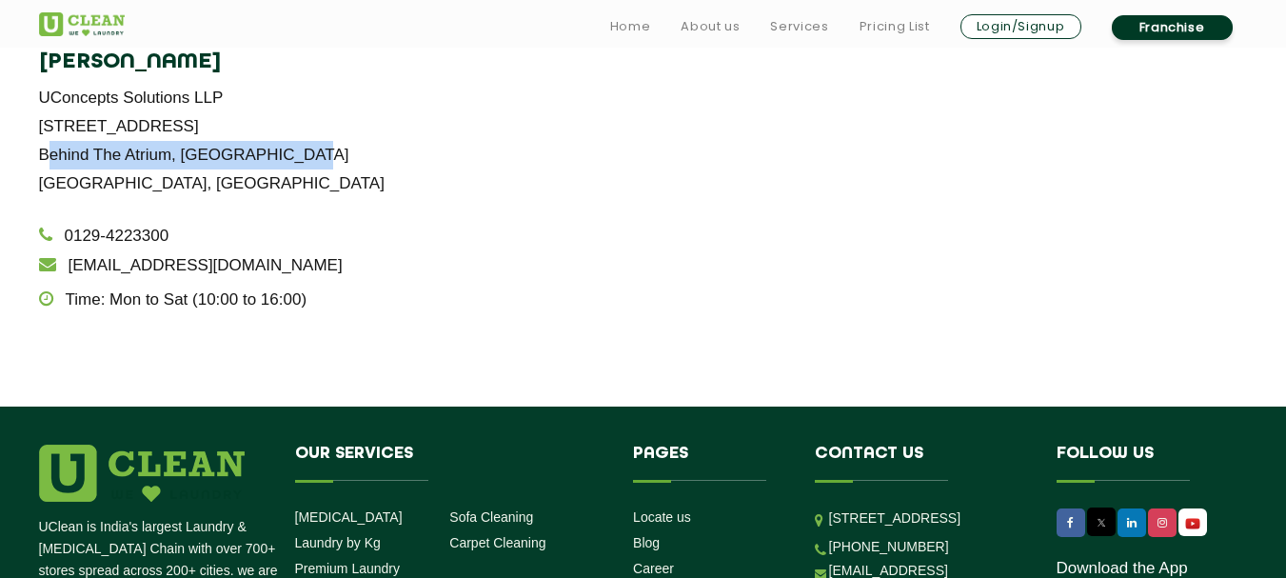
drag, startPoint x: 38, startPoint y: 153, endPoint x: 319, endPoint y: 152, distance: 280.9
click at [319, 152] on p "UConcepts Solutions LLP Unit No. 601, 6th Floor Pinnacle Tower Behind The Atriu…" at bounding box center [643, 141] width 1209 height 114
copy p "Behind The Atrium, Surajkund Road"
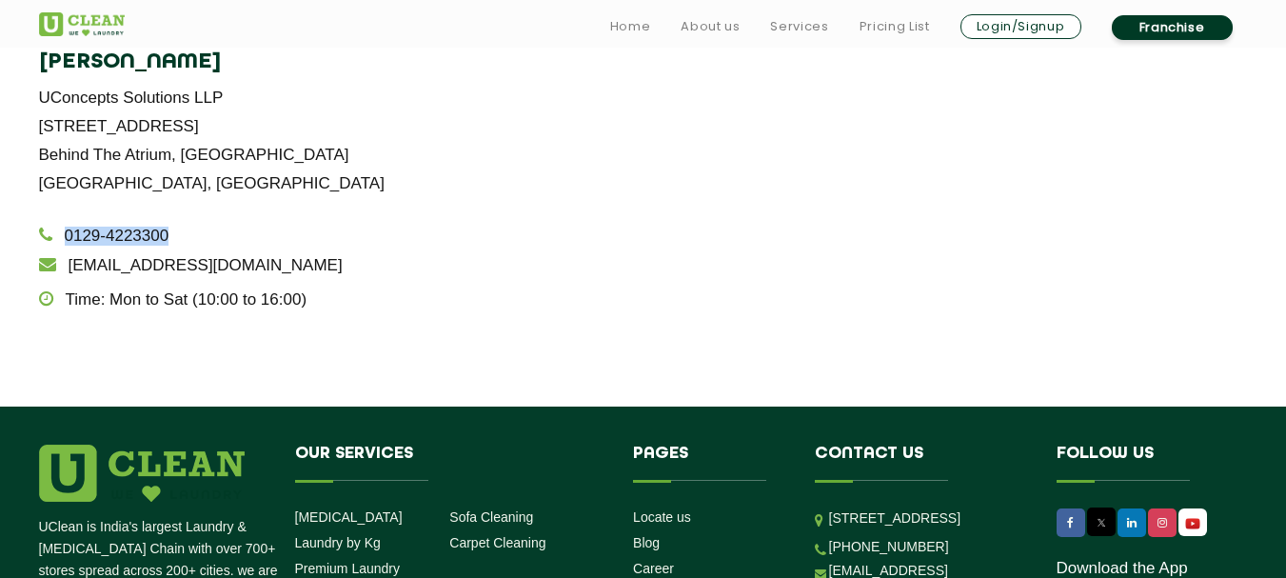
drag, startPoint x: 180, startPoint y: 238, endPoint x: 68, endPoint y: 233, distance: 112.5
click at [68, 233] on li "0129-4223300" at bounding box center [643, 236] width 1209 height 19
copy link "0129-4223300"
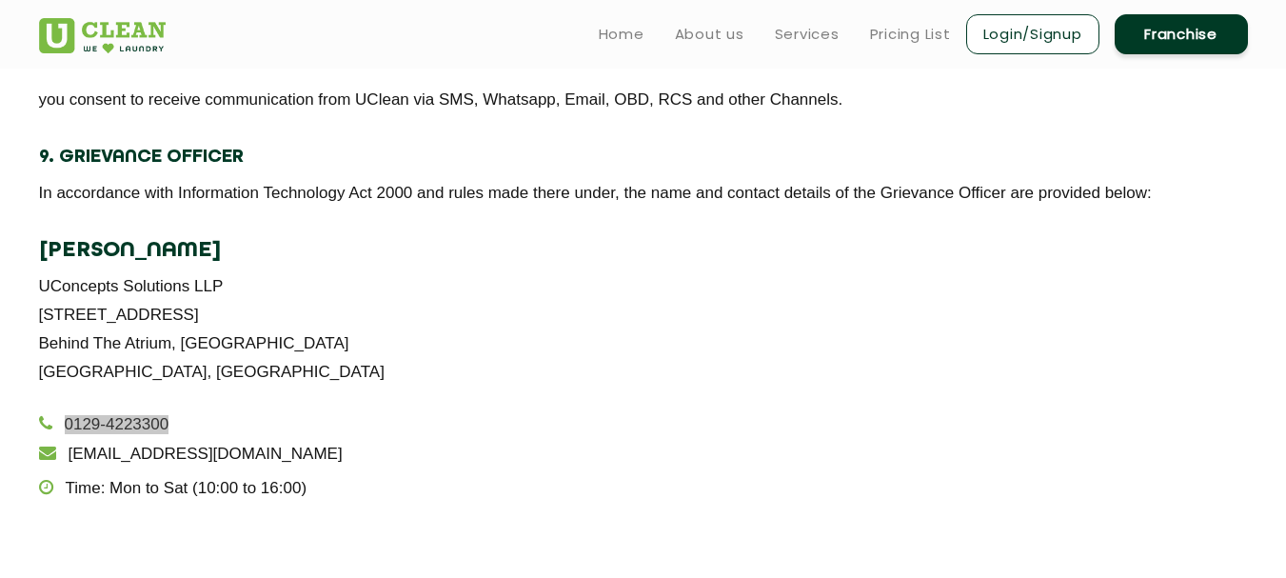
scroll to position [3523, 0]
click at [632, 320] on p "UConcepts Solutions LLP Unit No. 601, 6th Floor Pinnacle Tower Behind The Atriu…" at bounding box center [643, 331] width 1209 height 114
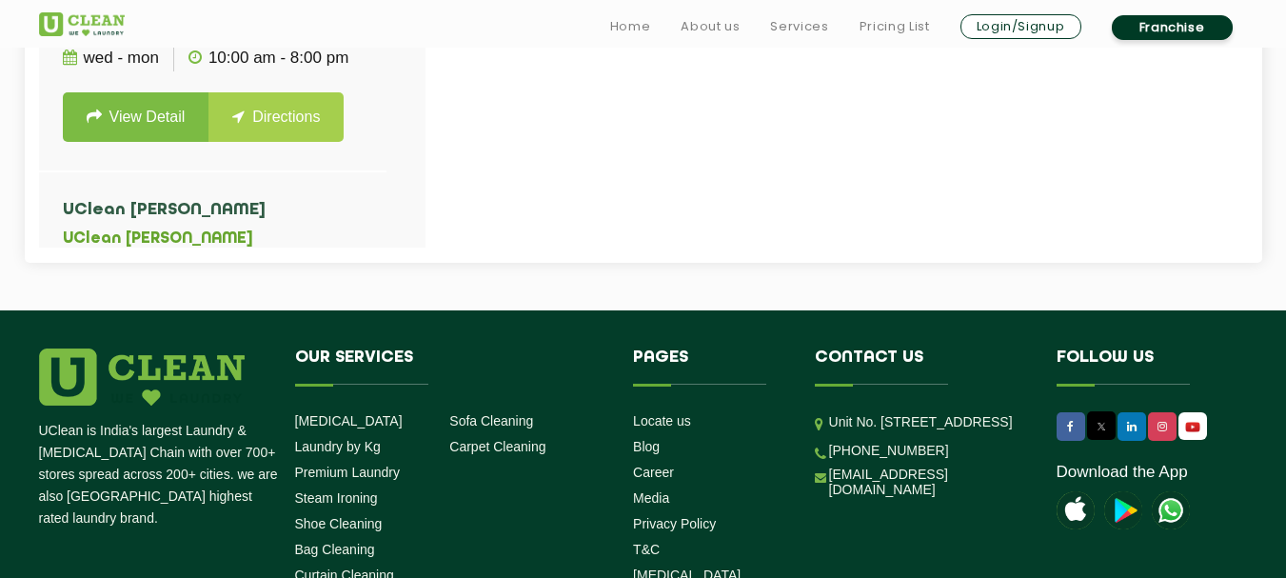
scroll to position [952, 0]
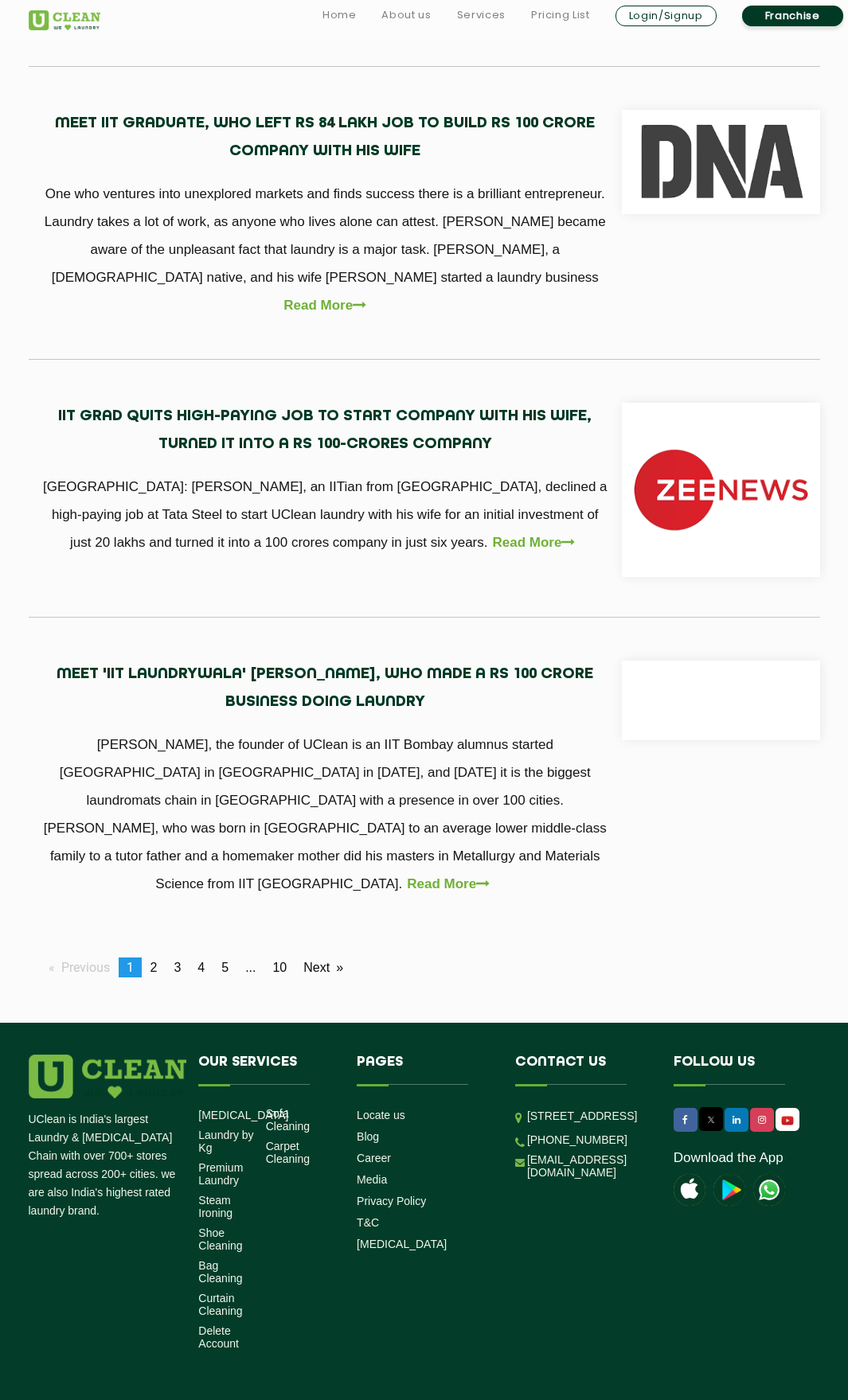
scroll to position [761, 0]
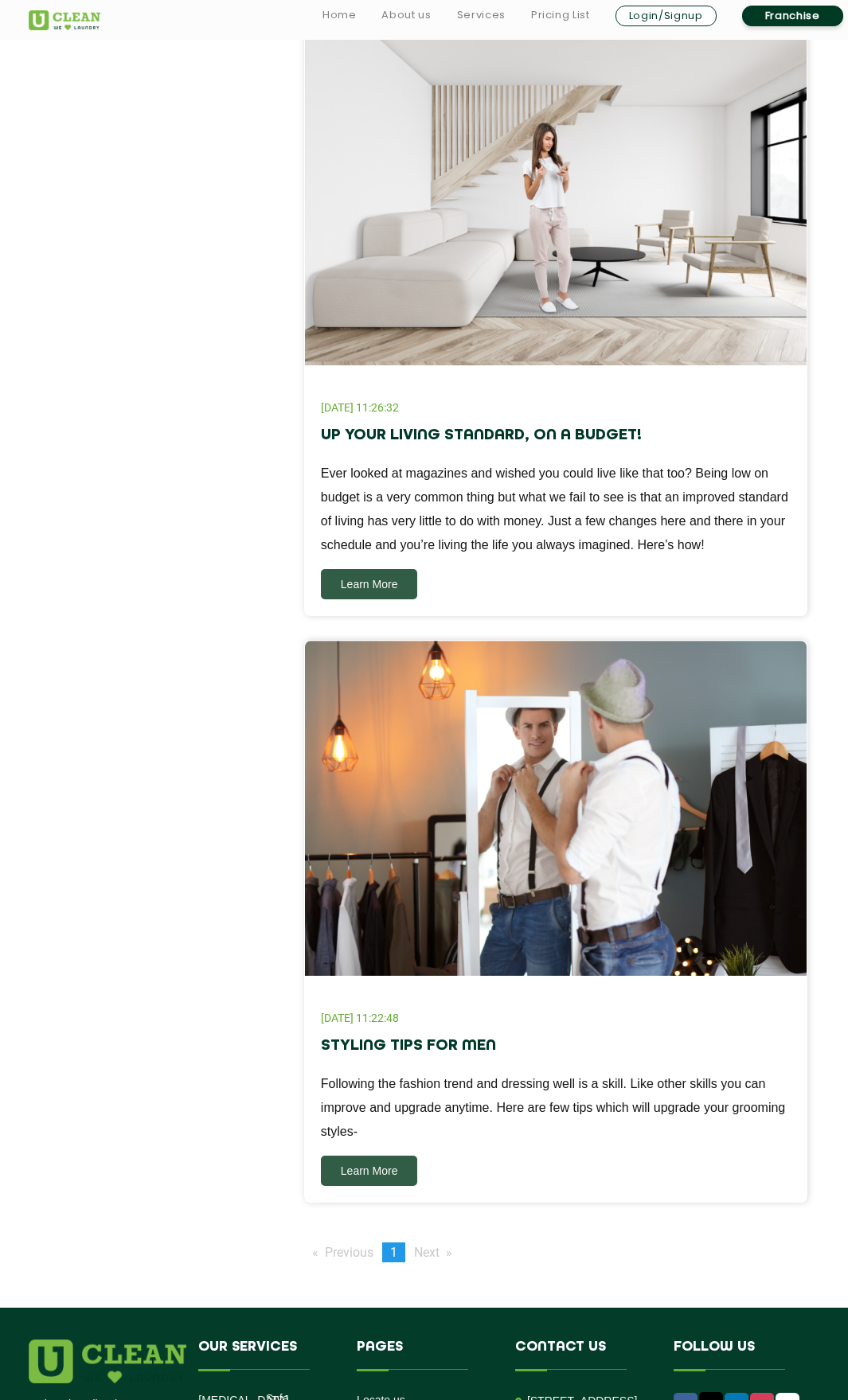
scroll to position [1035, 0]
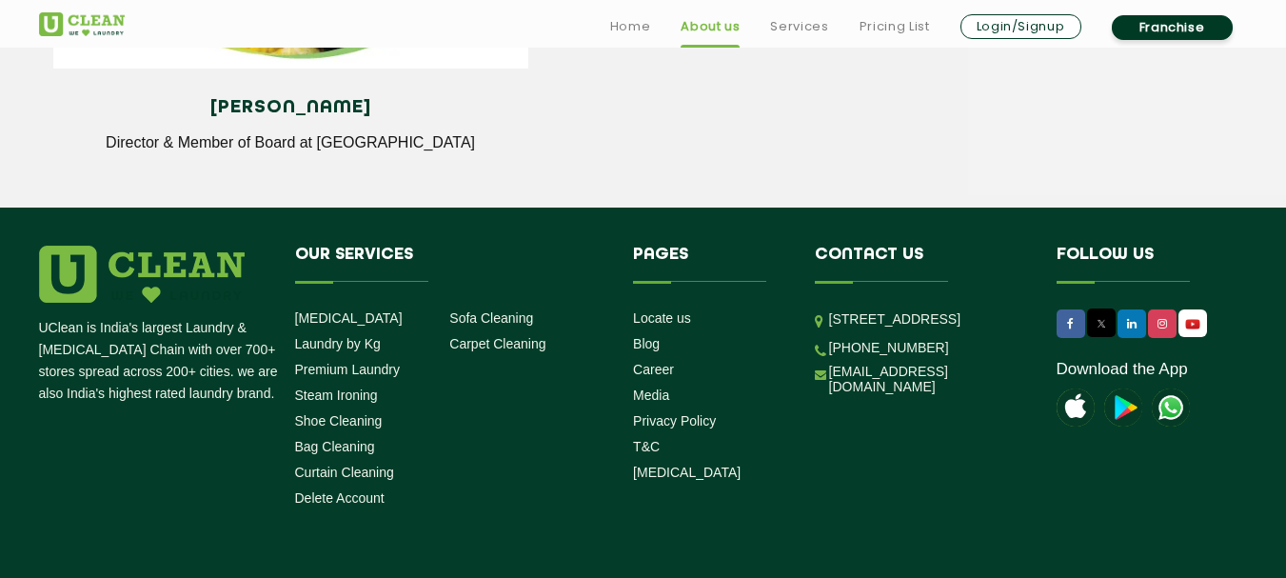
scroll to position [2794, 0]
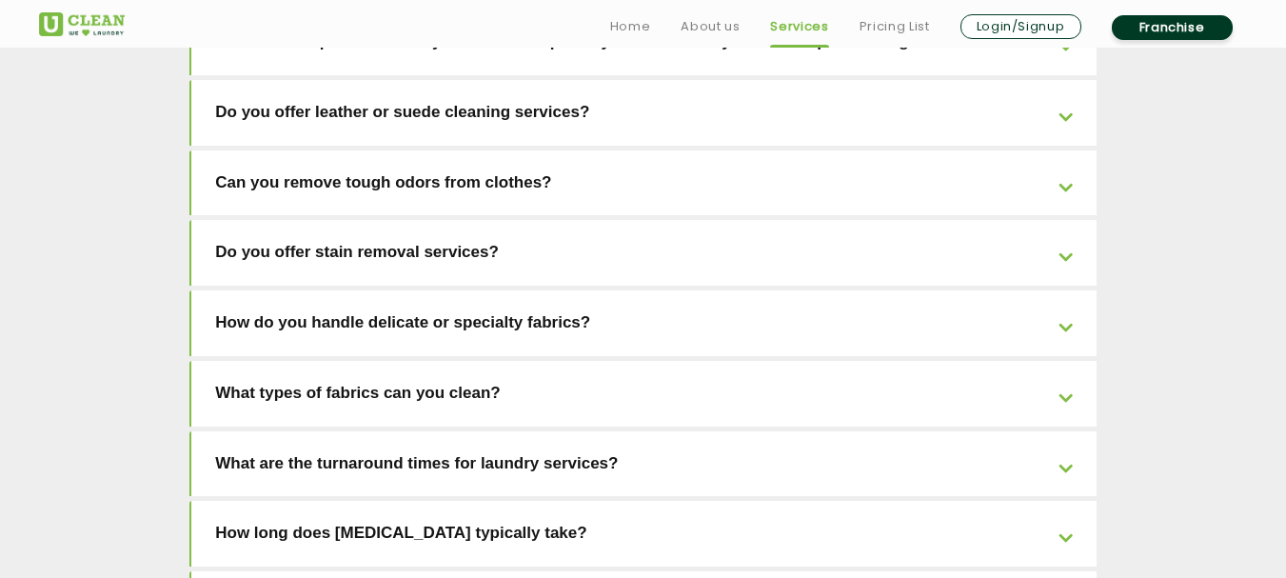
scroll to position [4285, 0]
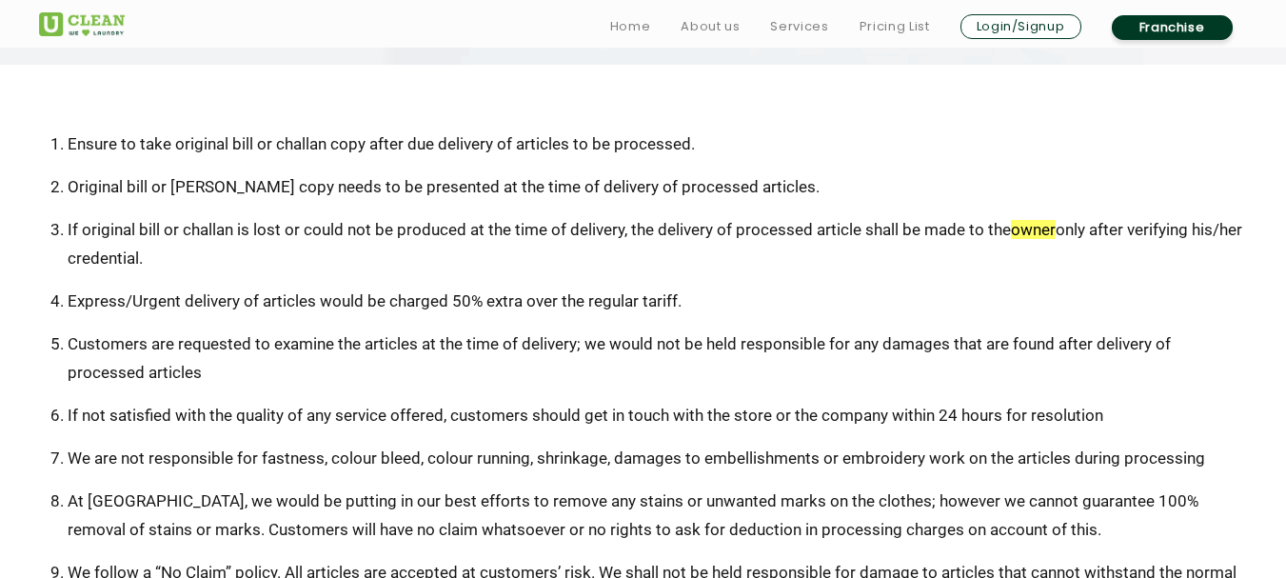
scroll to position [381, 0]
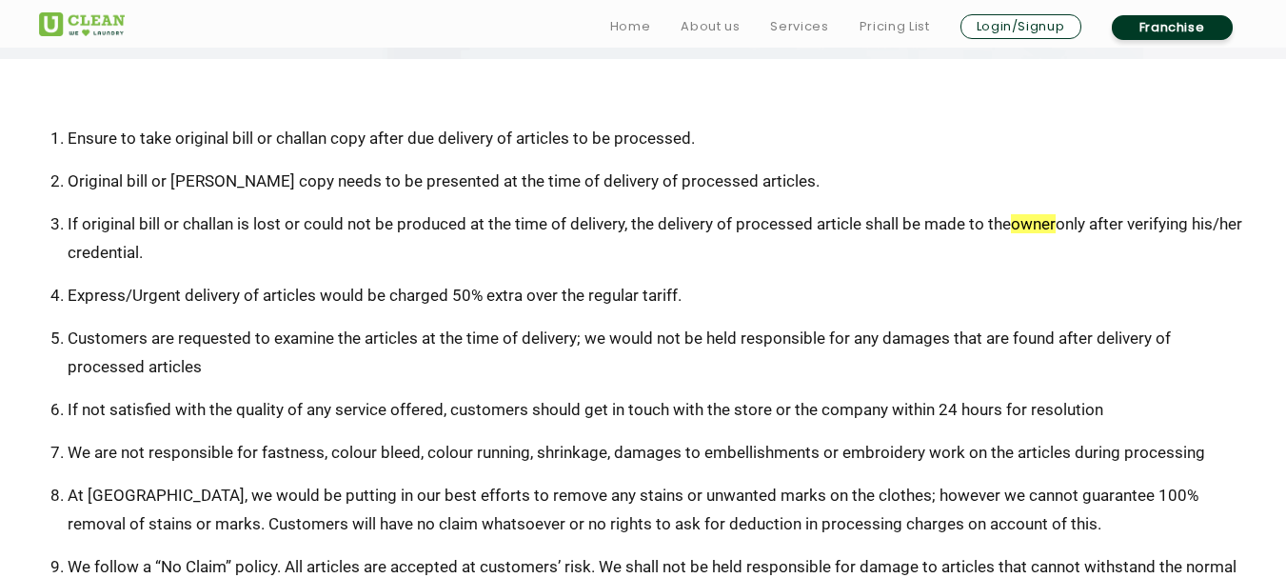
drag, startPoint x: 490, startPoint y: 246, endPoint x: 591, endPoint y: 338, distance: 136.8
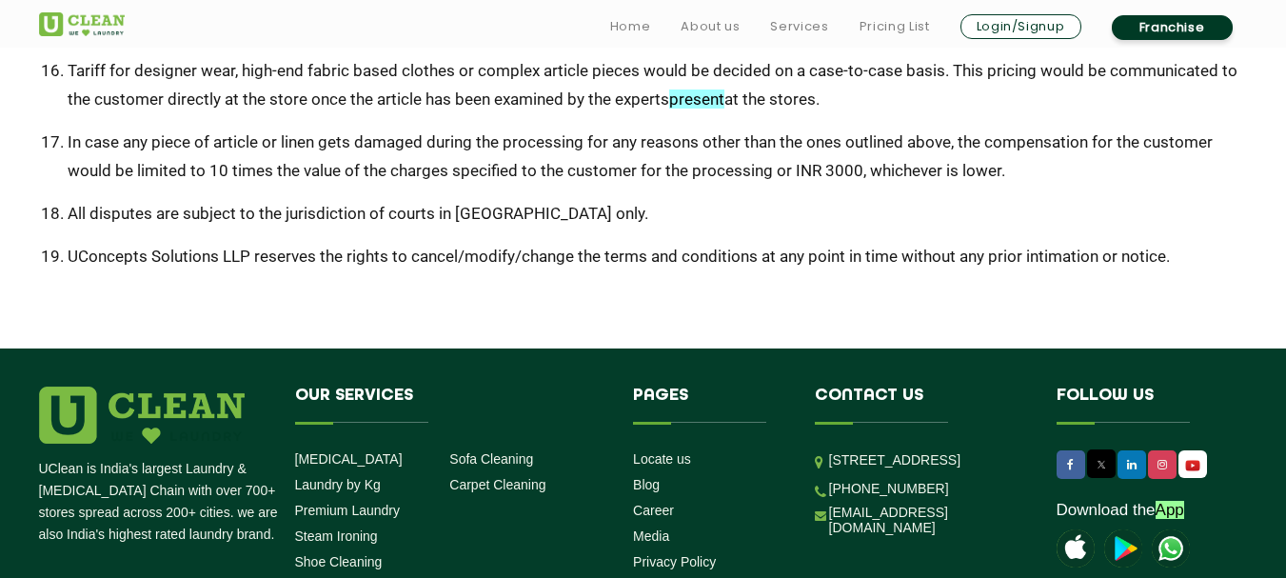
scroll to position [1333, 0]
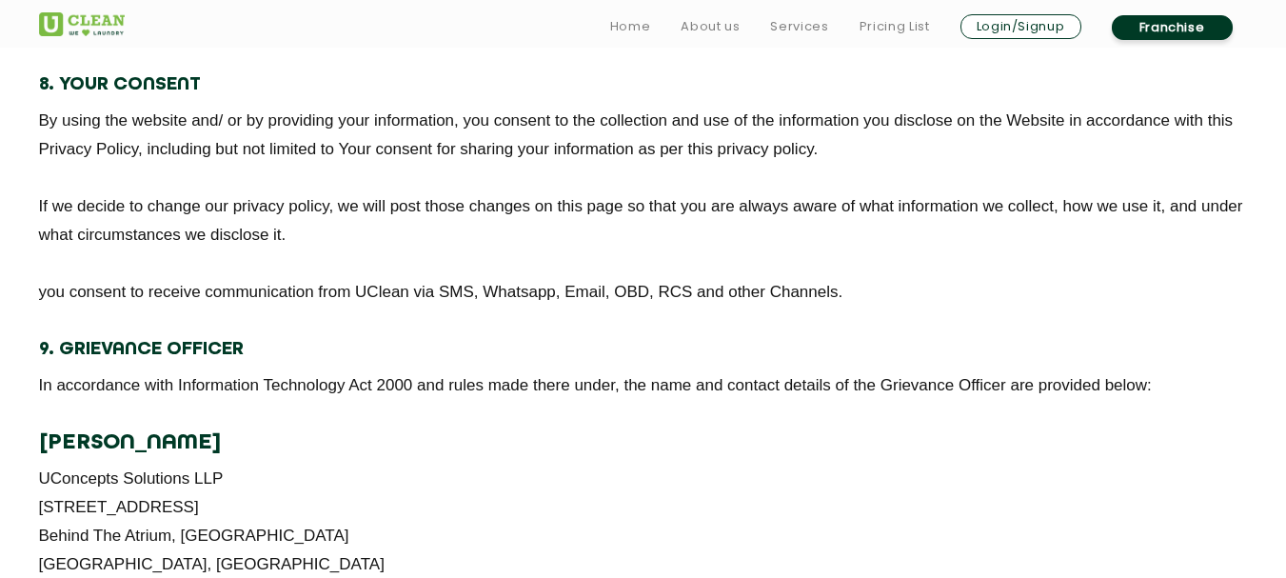
scroll to position [3428, 0]
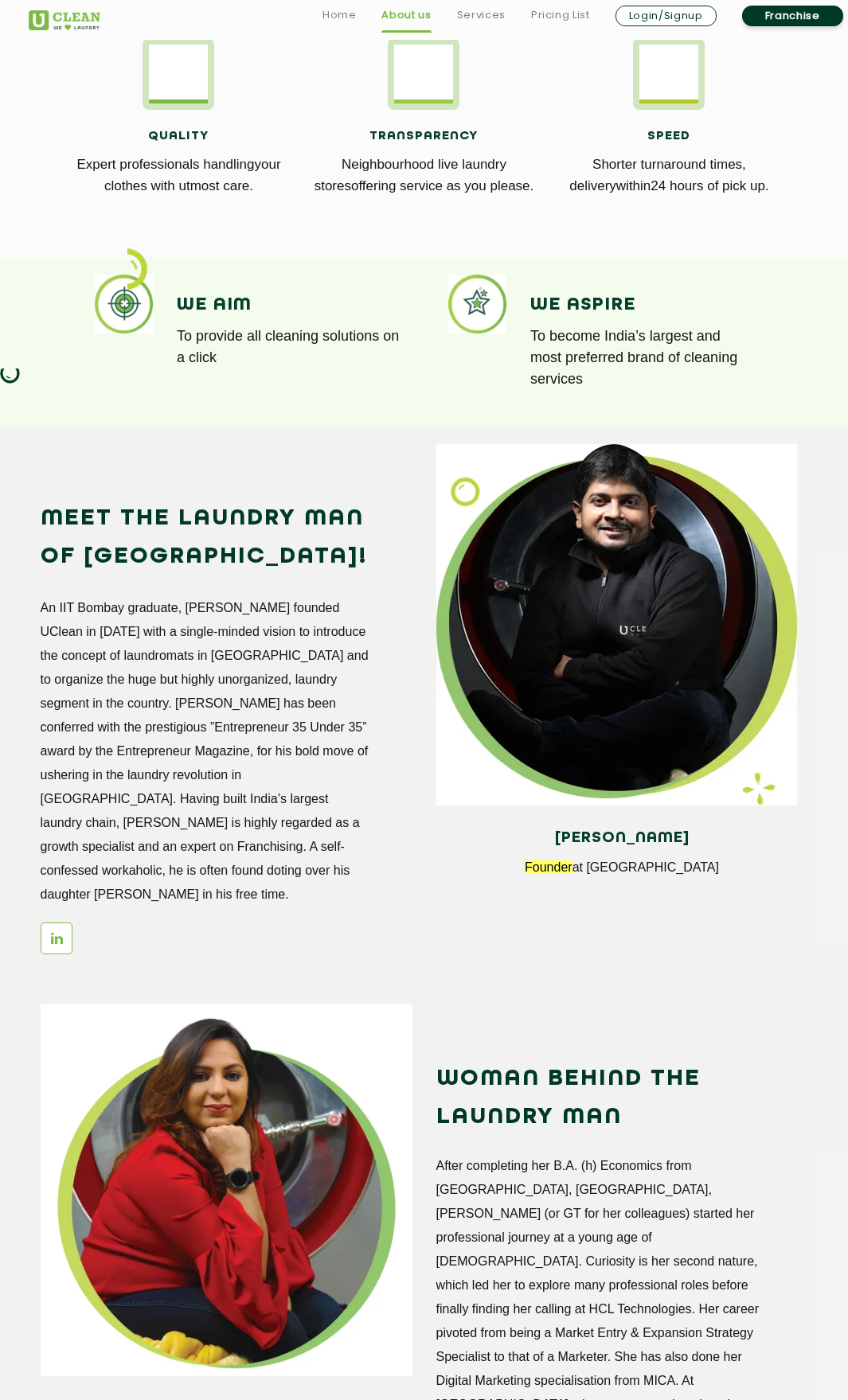
scroll to position [875, 0]
